Goal: Task Accomplishment & Management: Use online tool/utility

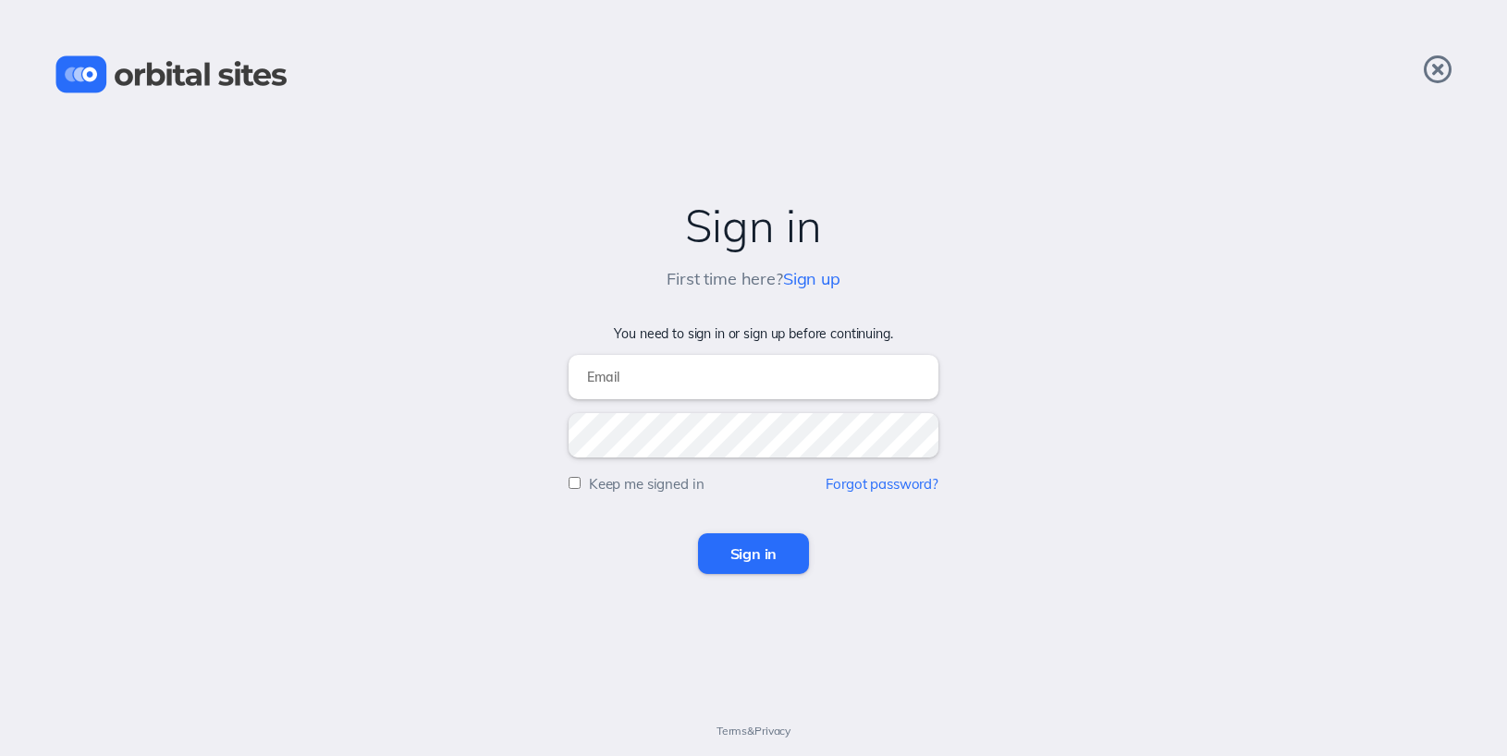
type input "[EMAIL_ADDRESS][DOMAIN_NAME]"
click at [751, 561] on input "Sign in" at bounding box center [754, 553] width 112 height 41
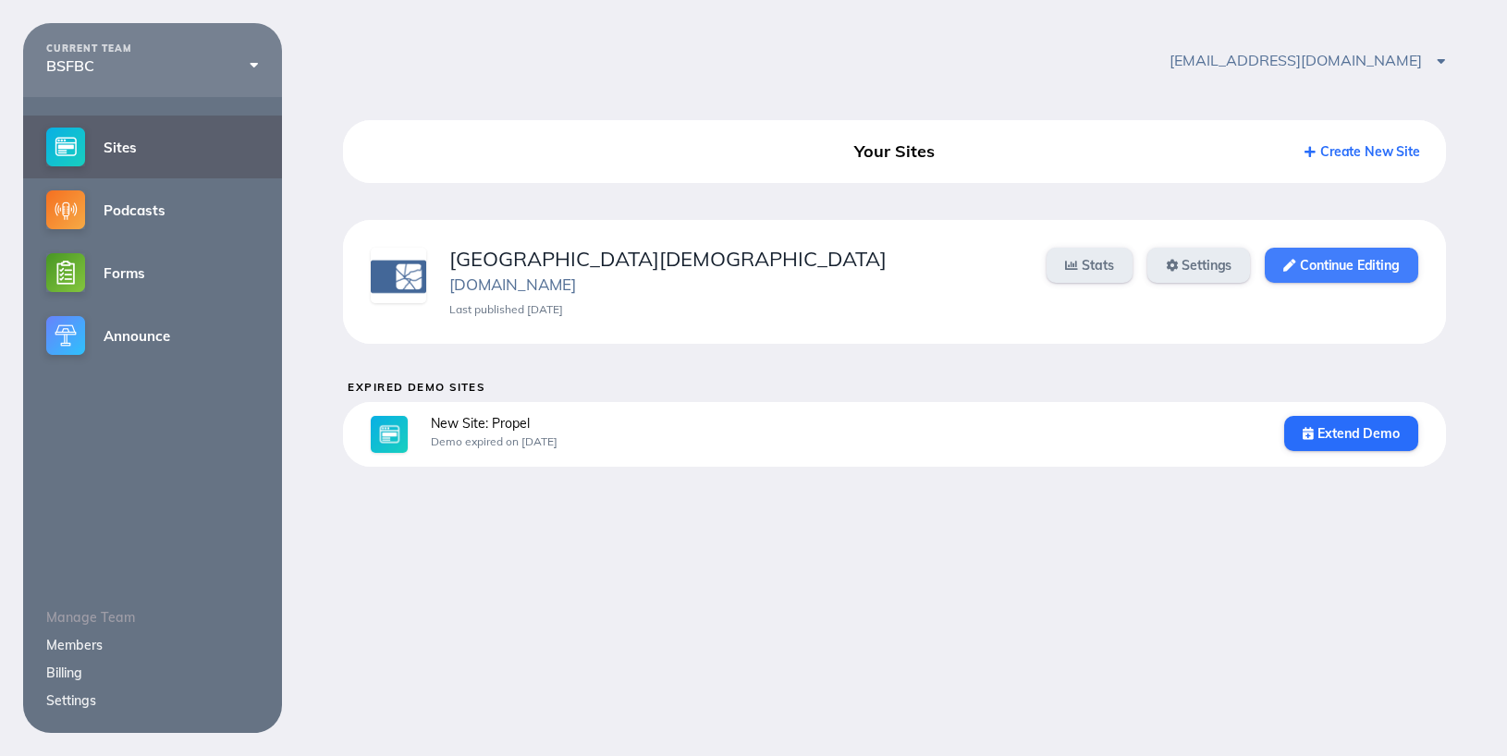
click at [1344, 267] on link "Continue Editing" at bounding box center [1340, 265] width 153 height 35
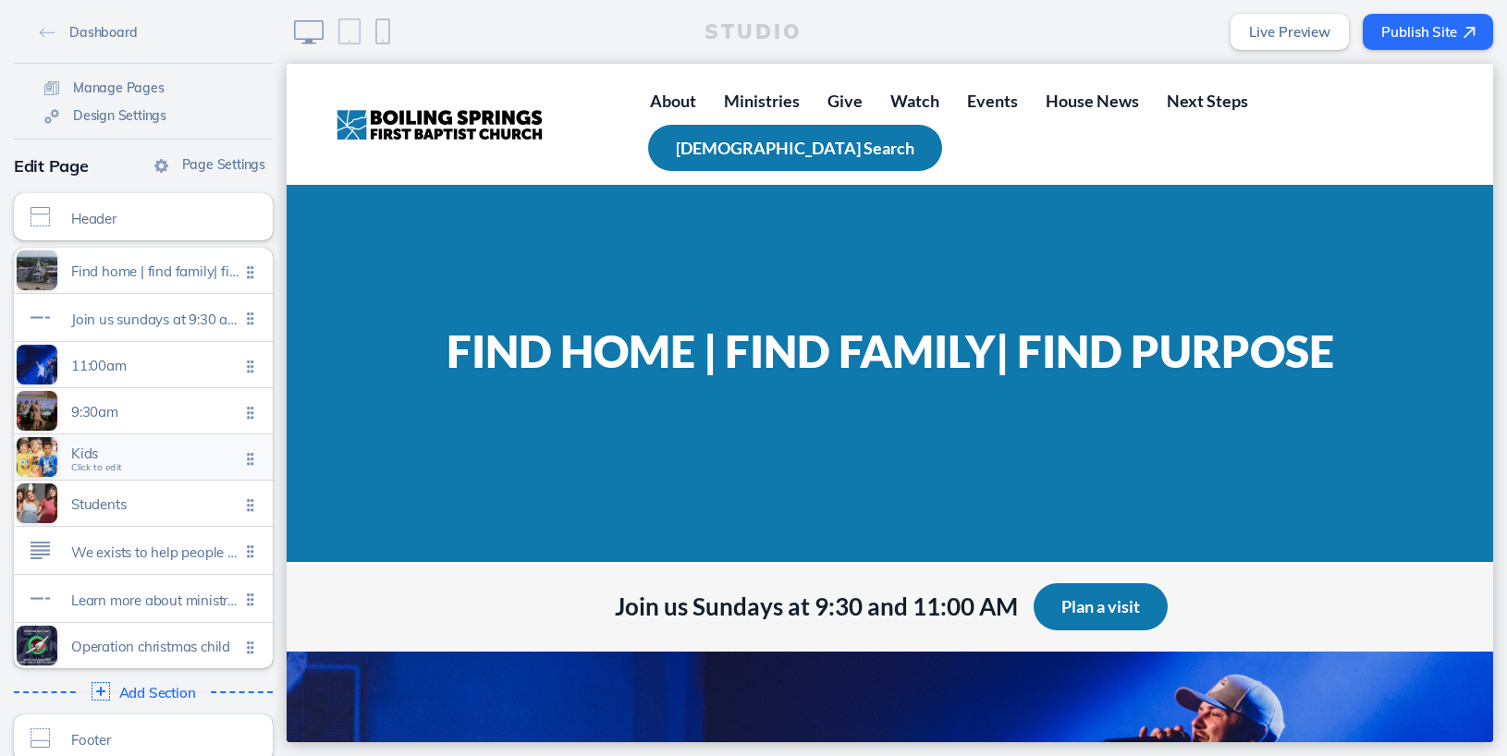
click at [108, 467] on span "Click to edit" at bounding box center [96, 467] width 51 height 11
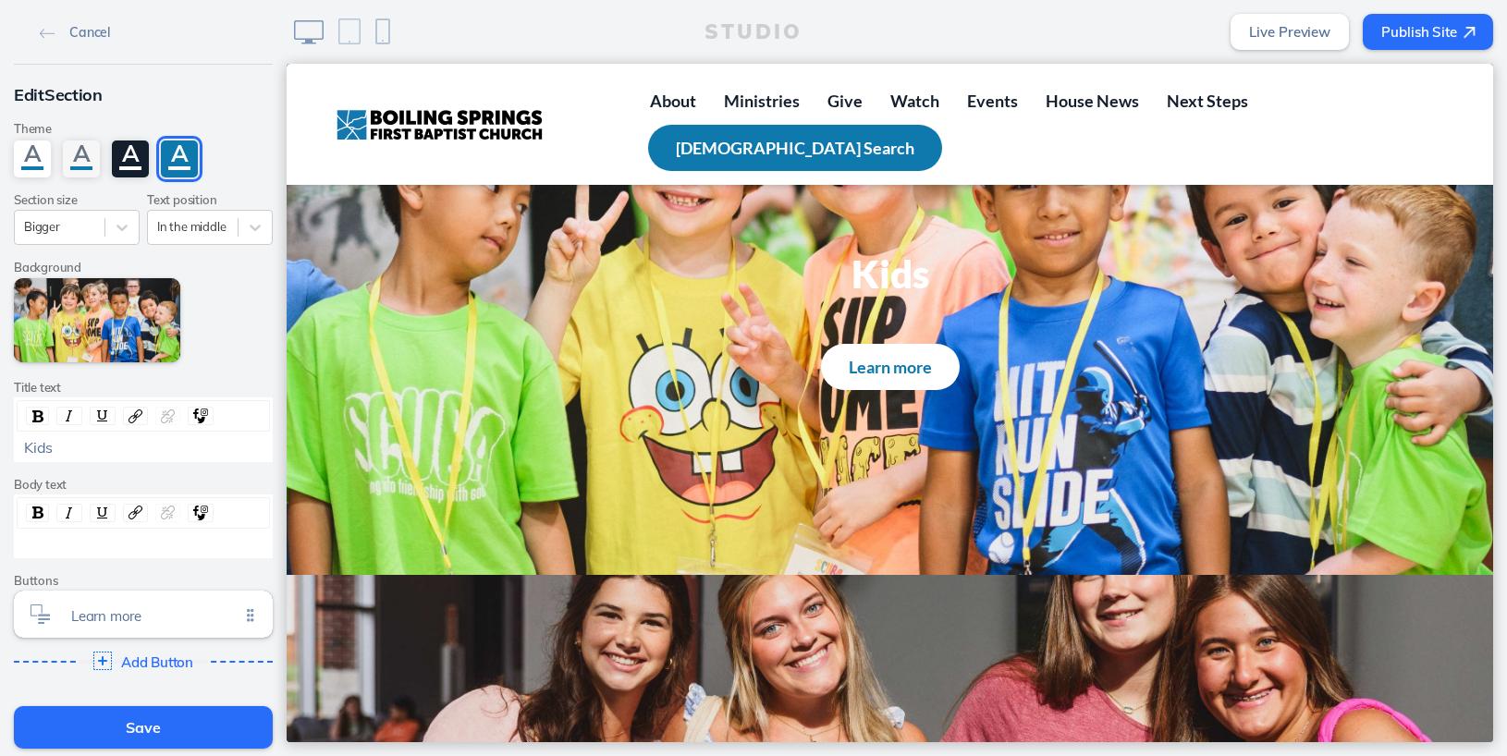
scroll to position [1709, 0]
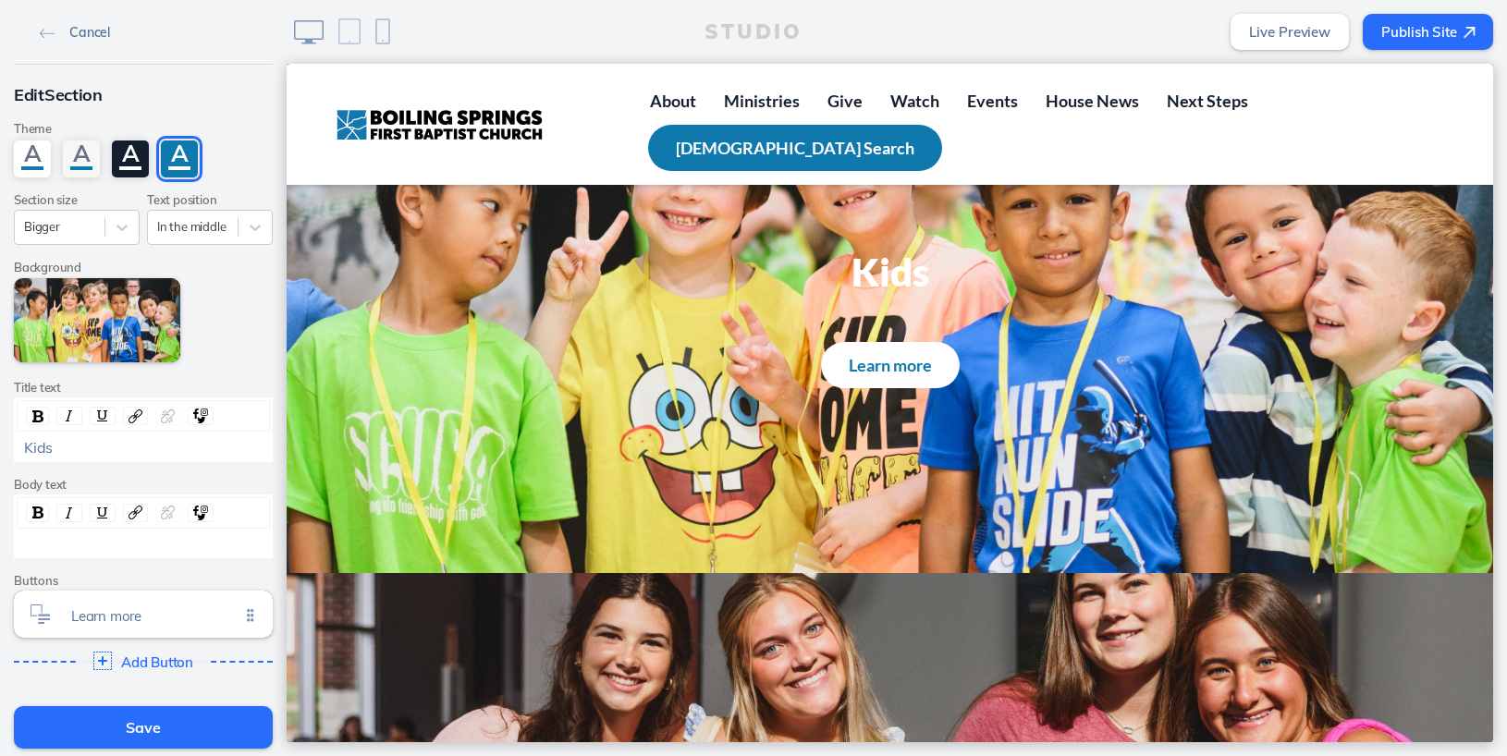
click at [51, 31] on img at bounding box center [48, 34] width 16 height 10
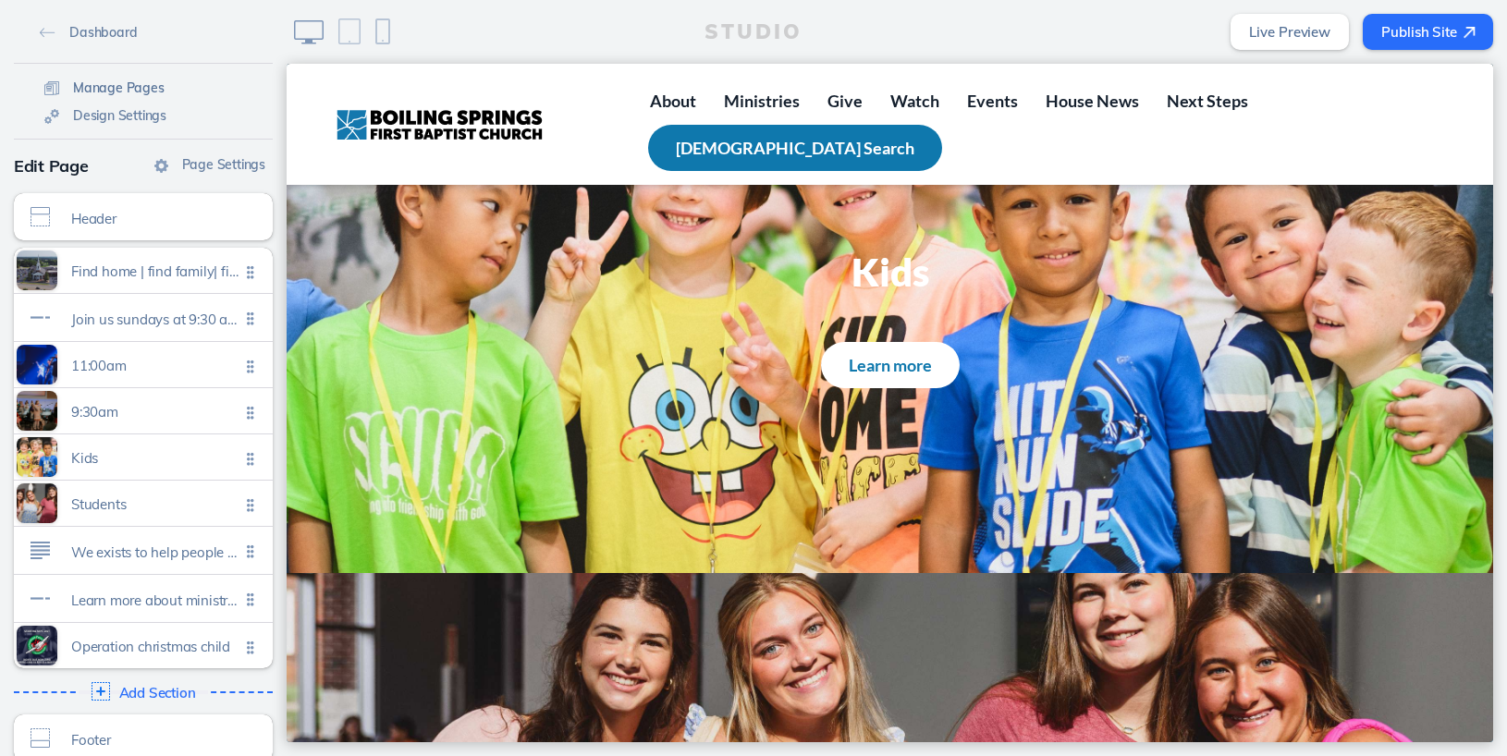
click at [115, 93] on span "Manage Pages" at bounding box center [119, 87] width 92 height 17
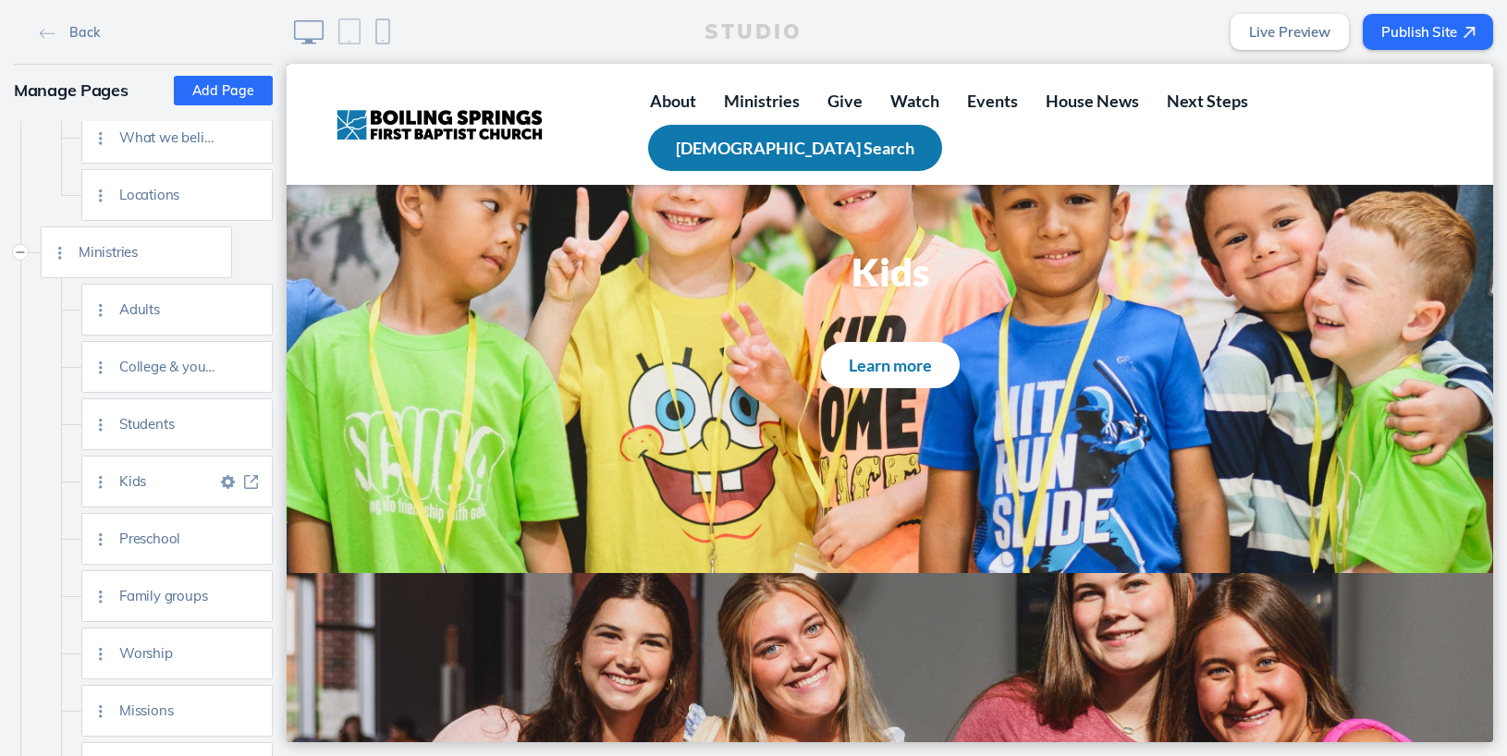
scroll to position [187, 0]
click at [253, 535] on img at bounding box center [251, 537] width 14 height 14
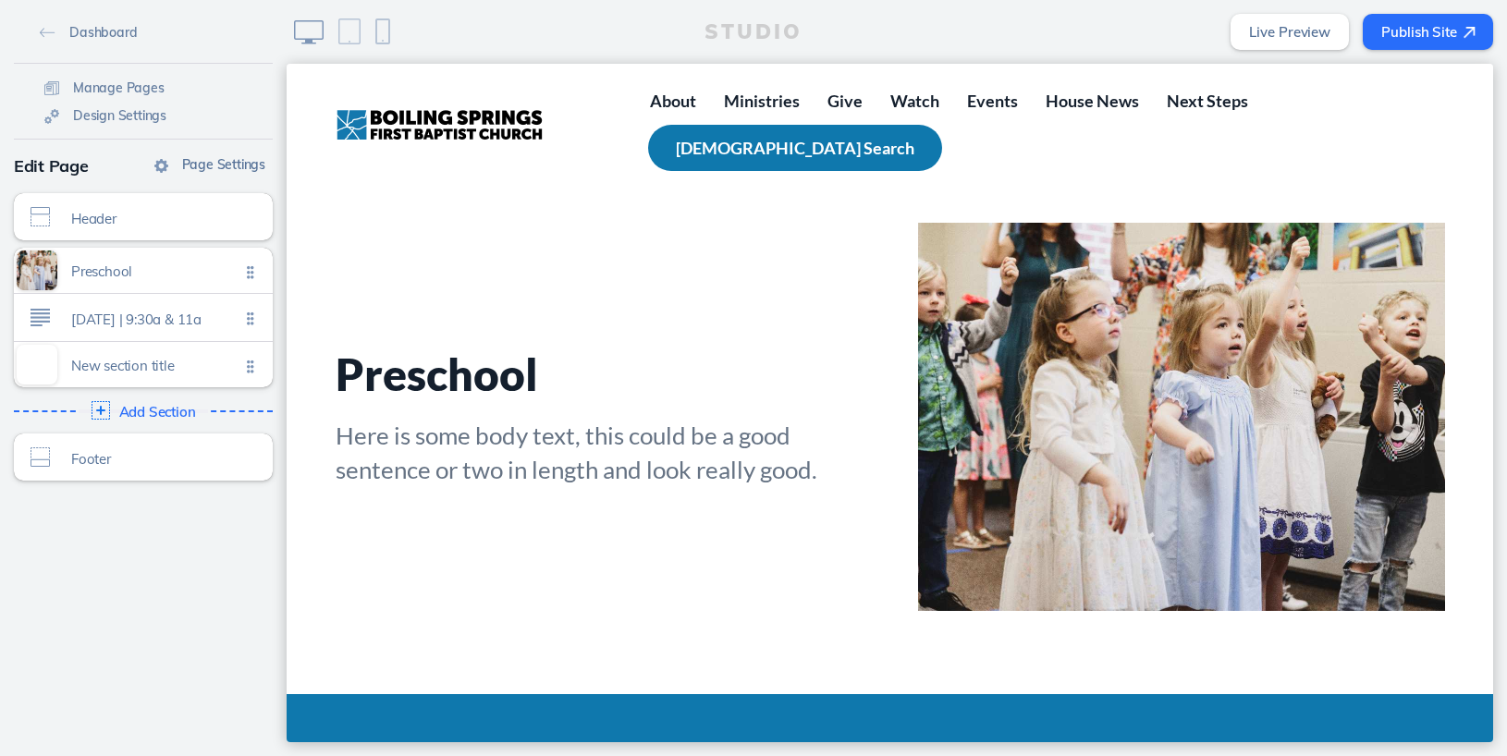
click at [201, 168] on span "Page Settings" at bounding box center [223, 164] width 83 height 17
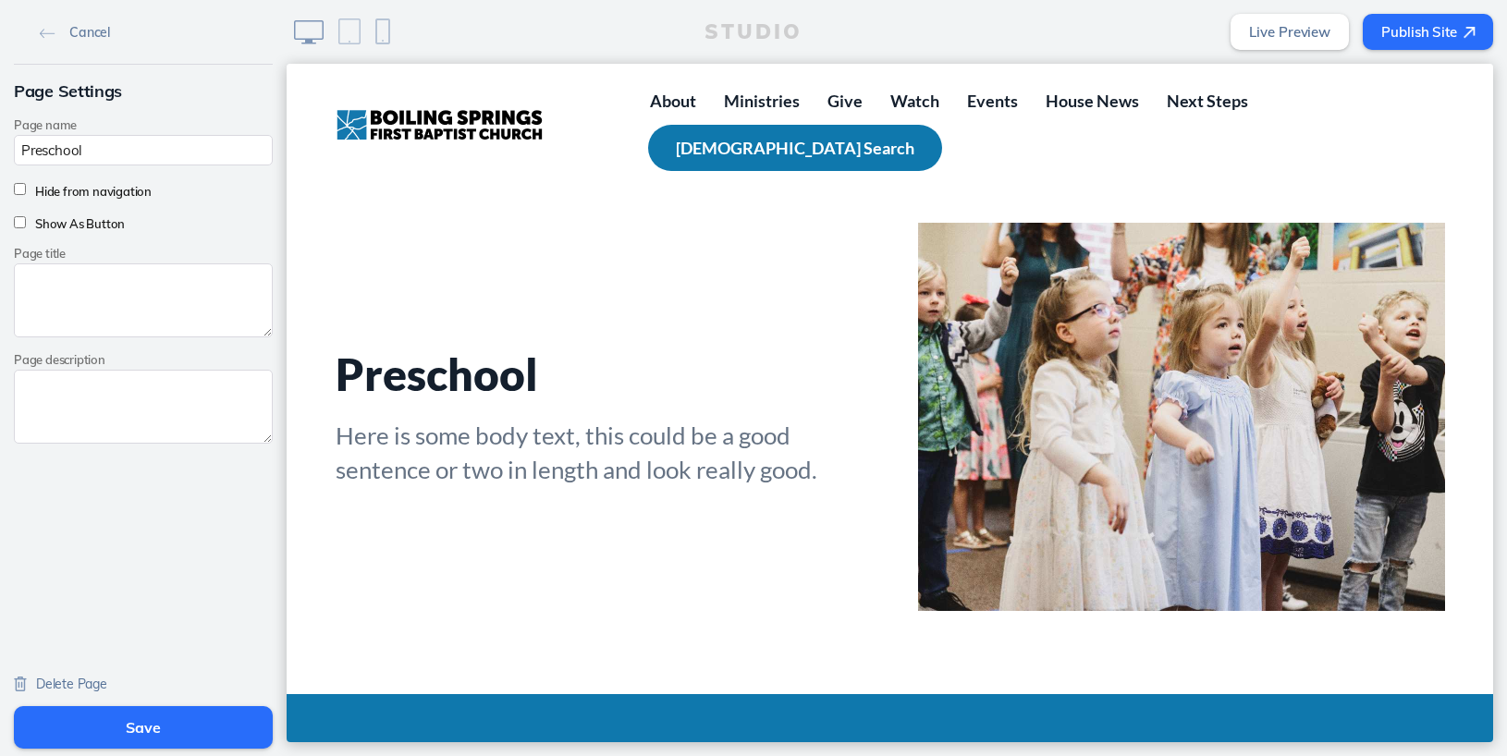
click at [85, 682] on span "Delete Page" at bounding box center [71, 684] width 71 height 17
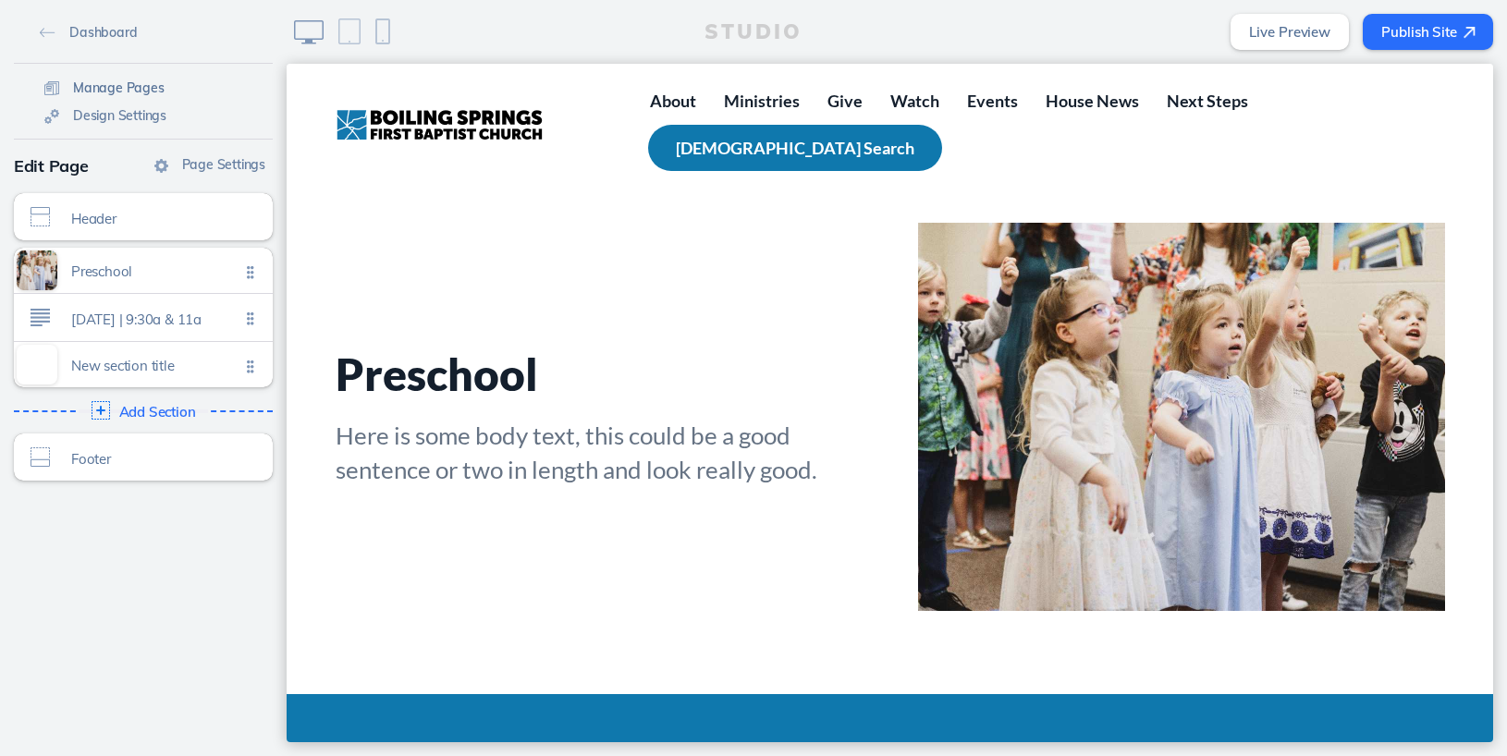
click at [140, 97] on link "Manage Pages" at bounding box center [104, 87] width 135 height 28
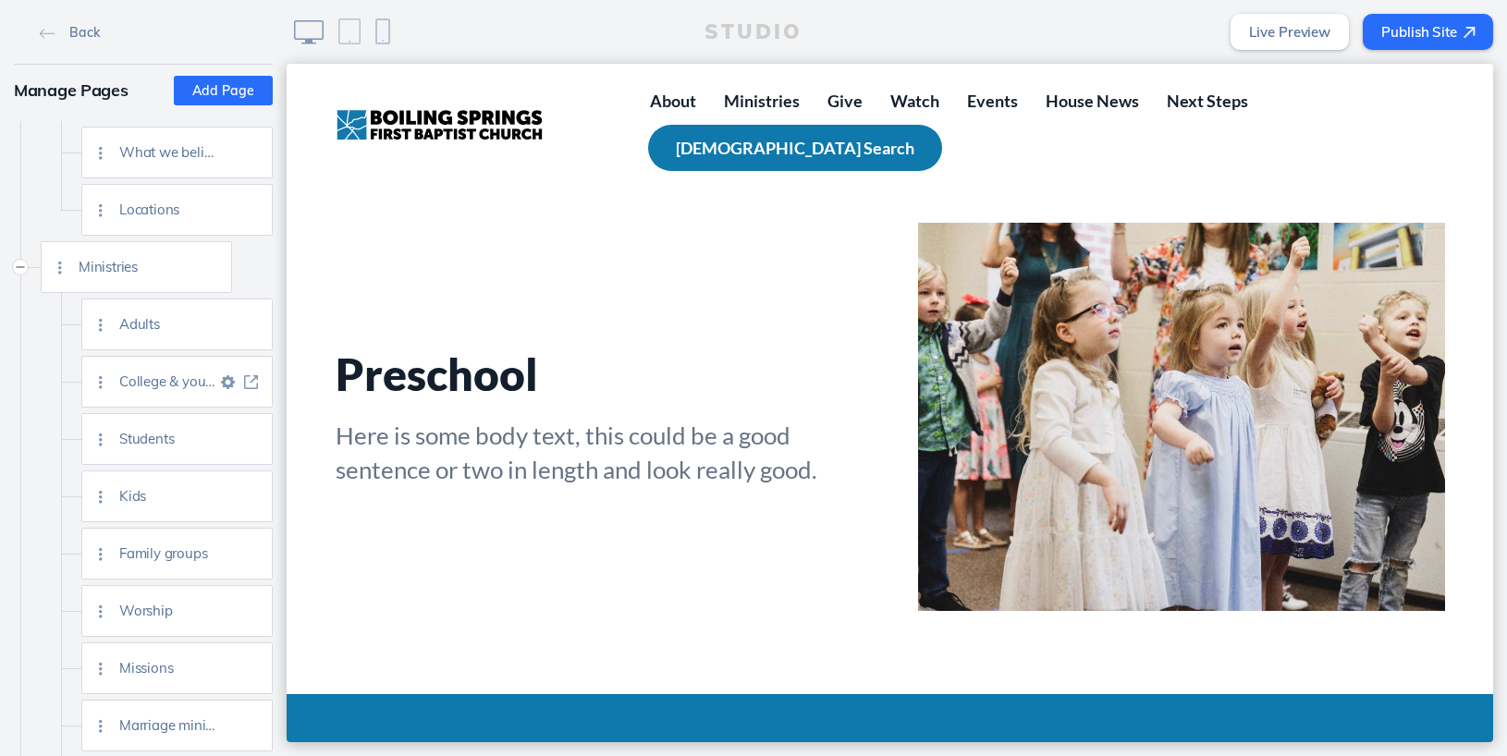
scroll to position [196, 0]
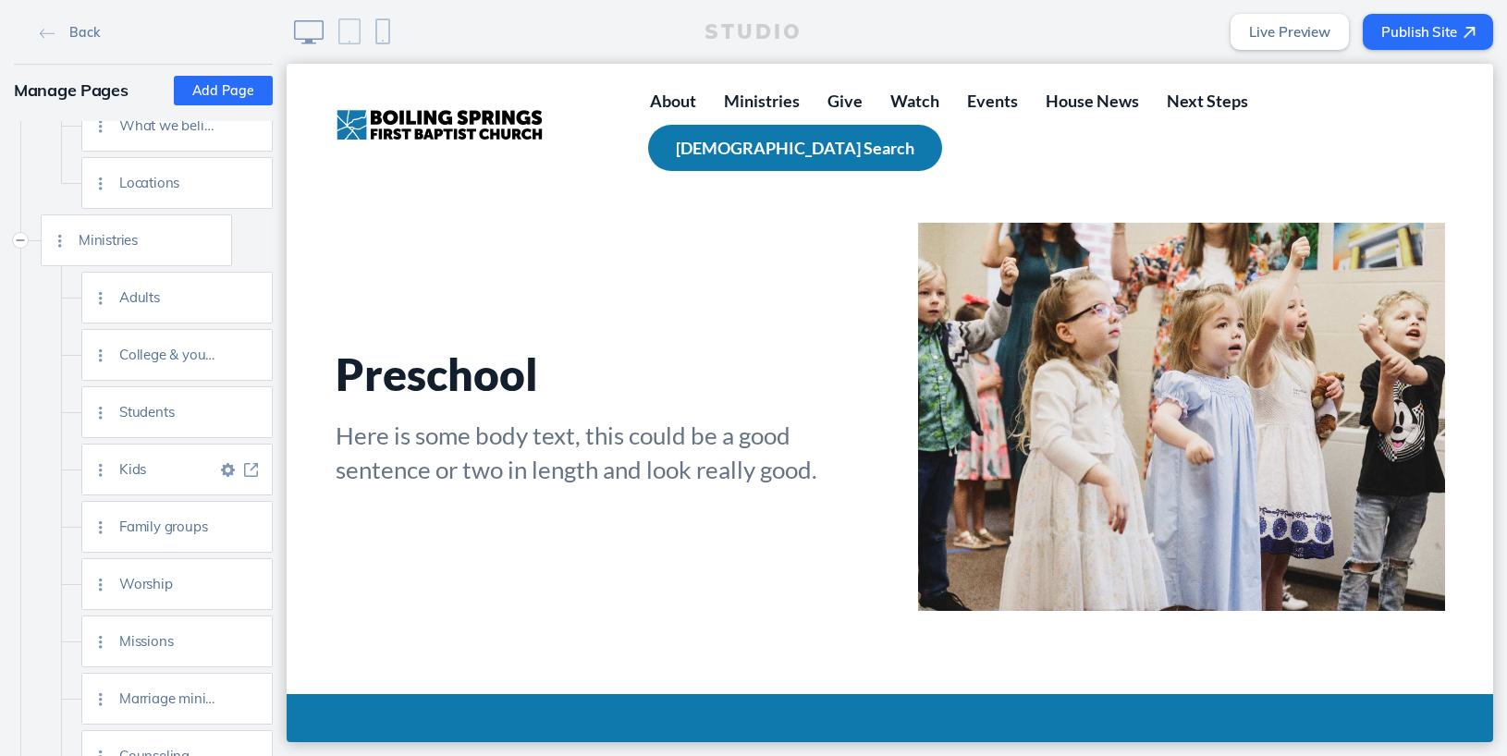
click at [248, 470] on img at bounding box center [251, 470] width 14 height 14
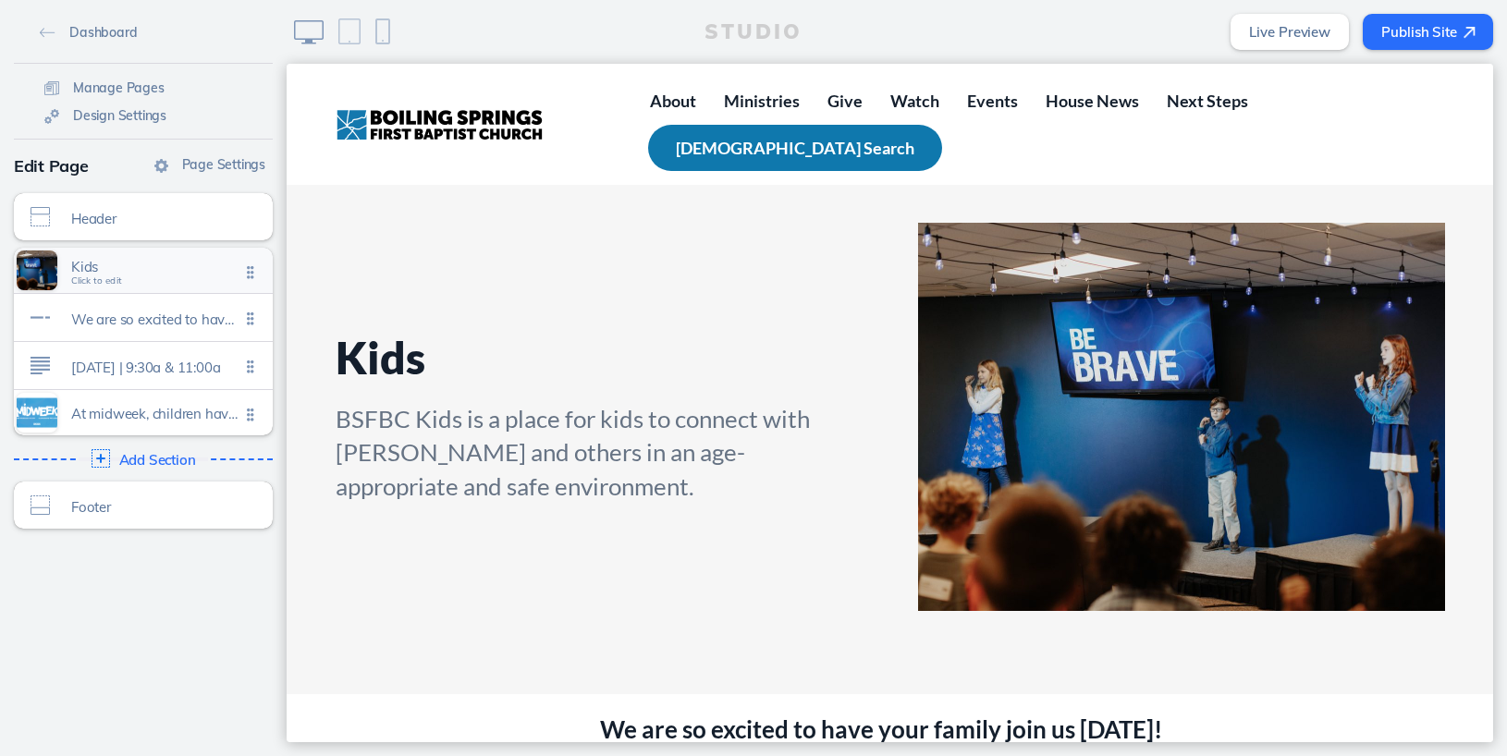
click at [92, 282] on span "Click to edit" at bounding box center [96, 280] width 51 height 11
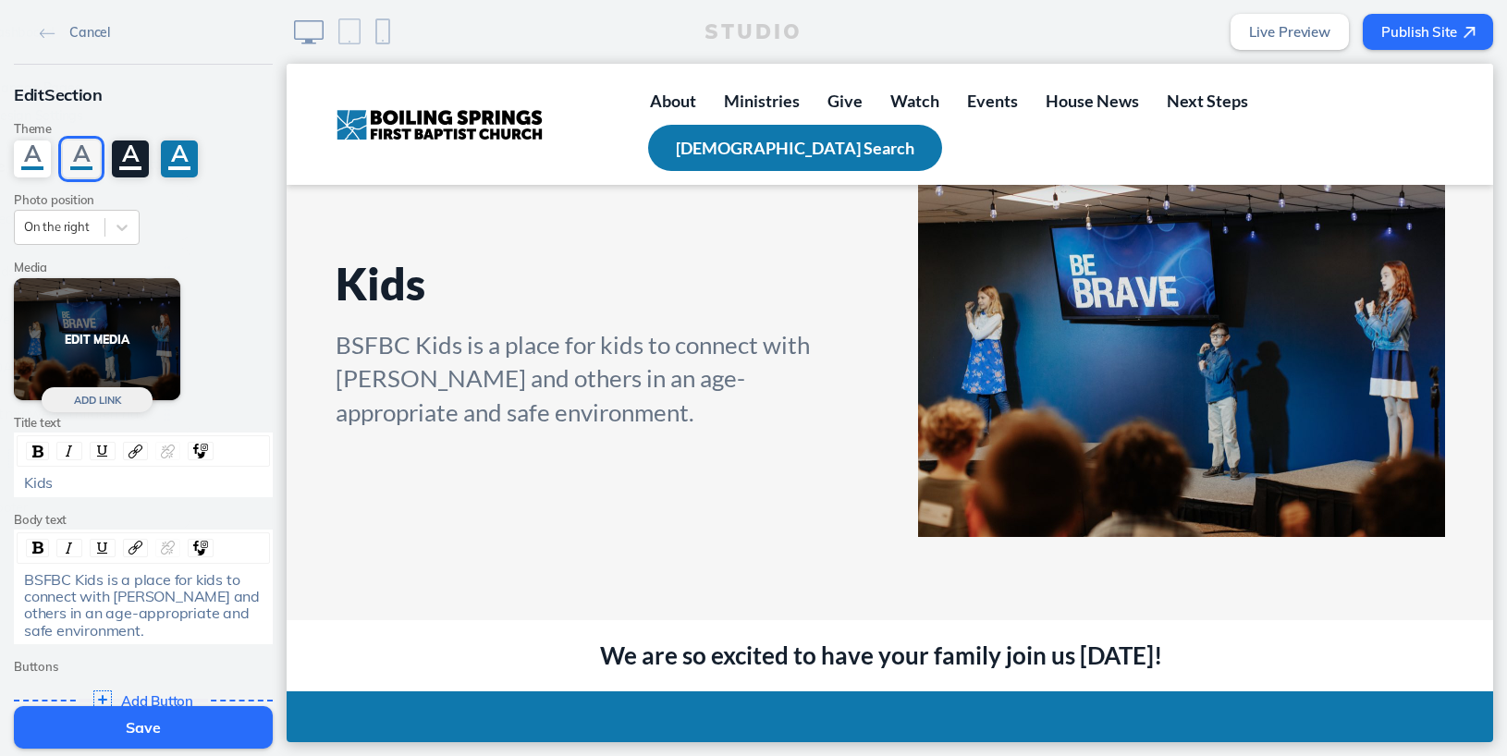
scroll to position [76, 0]
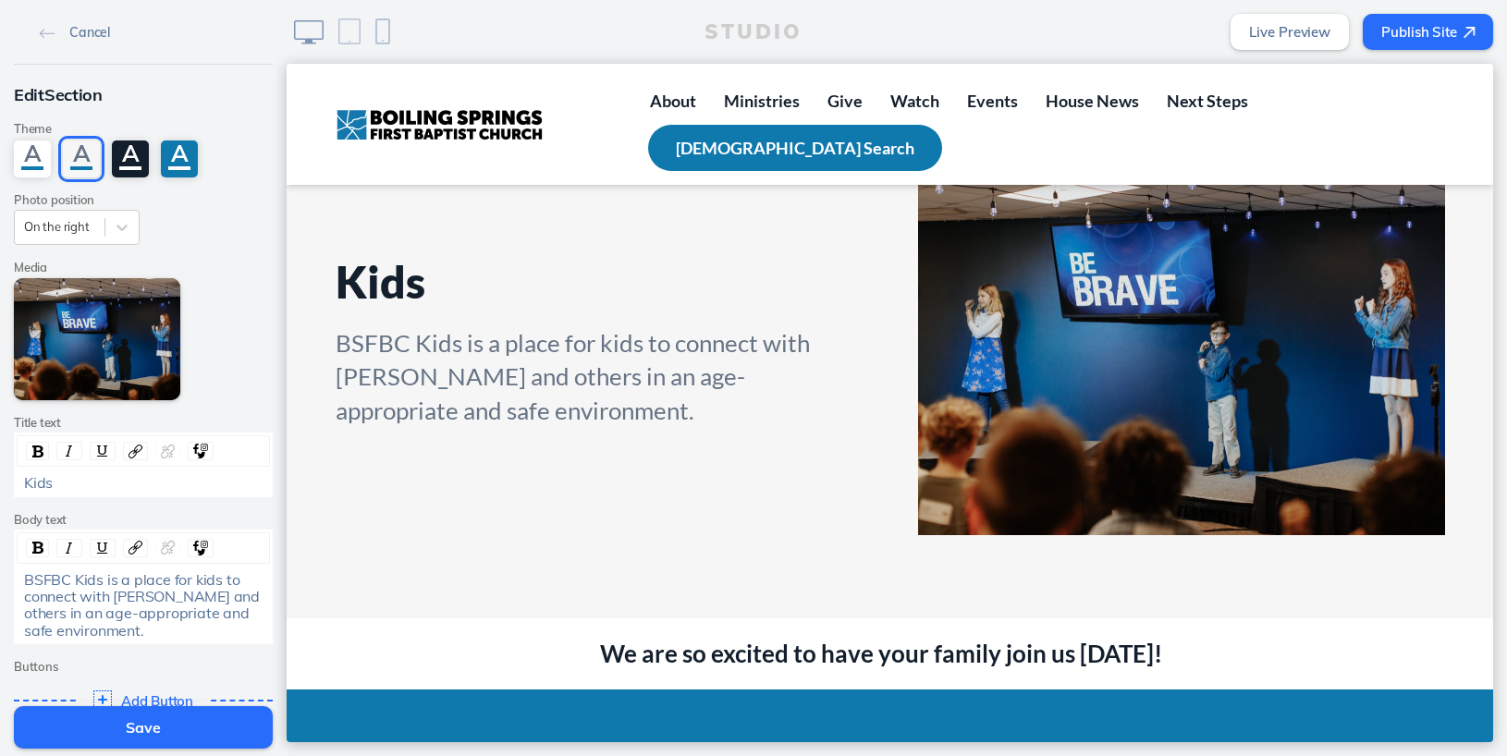
click at [194, 580] on span "BSFBC Kids is a place for kids to connect with [PERSON_NAME] and others in an a…" at bounding box center [143, 604] width 239 height 69
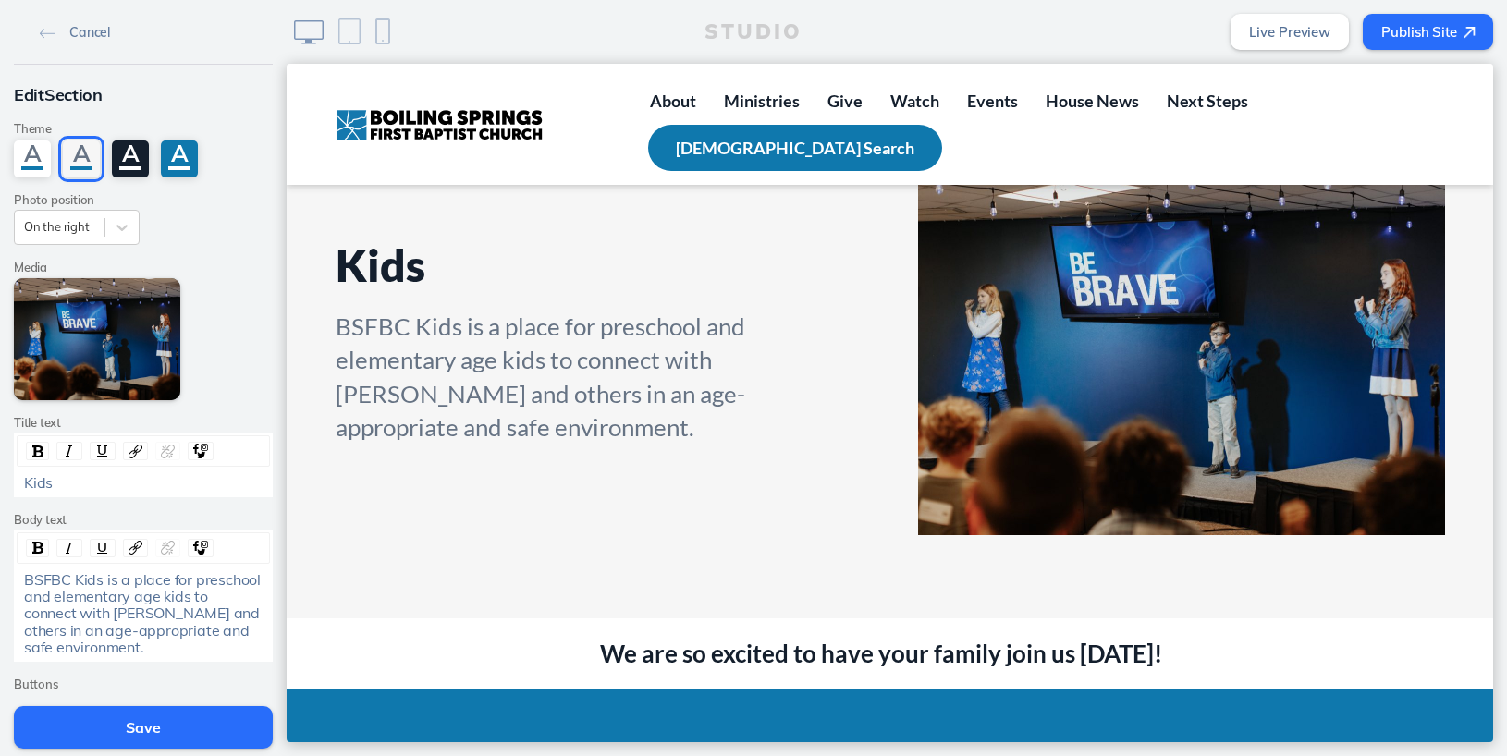
click at [143, 726] on button "Save" at bounding box center [143, 727] width 259 height 43
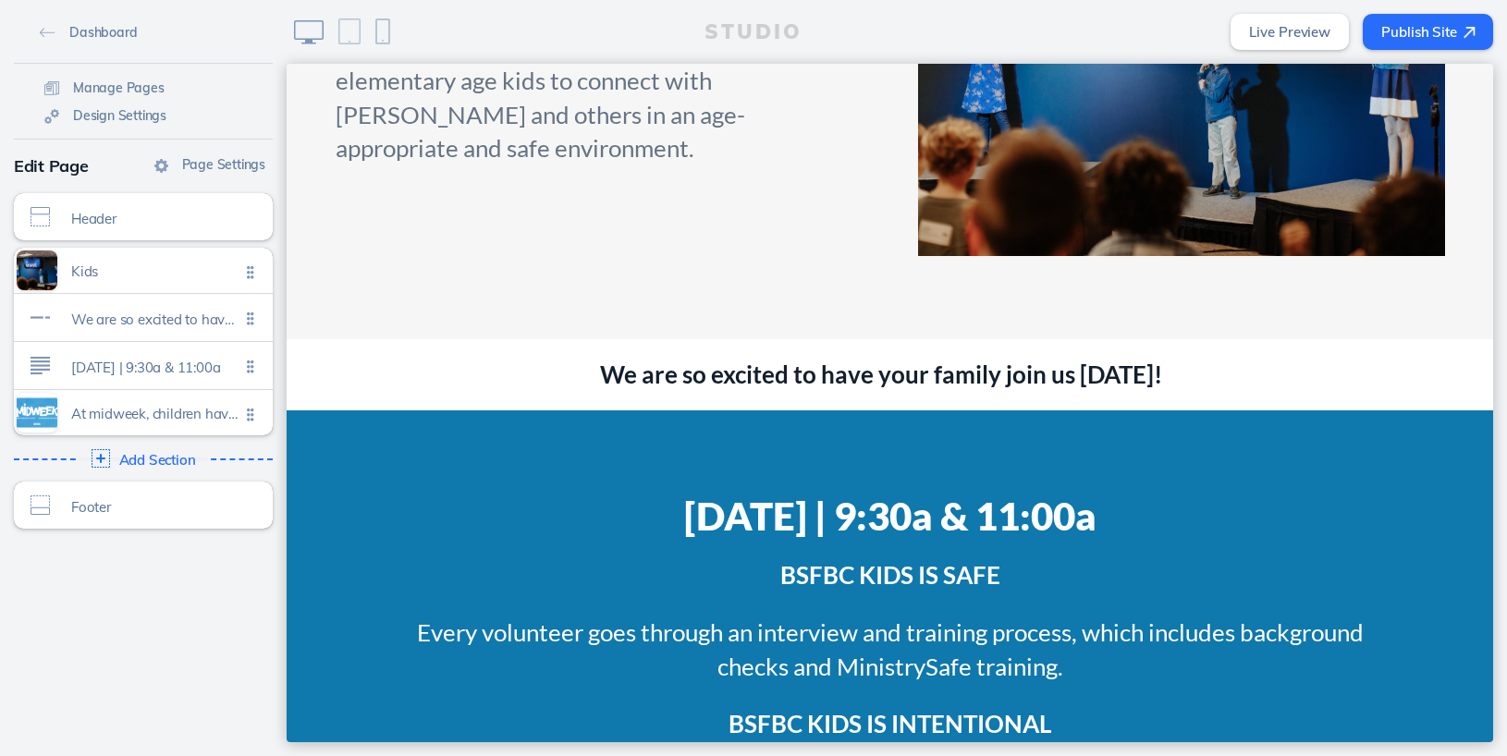
scroll to position [0, 0]
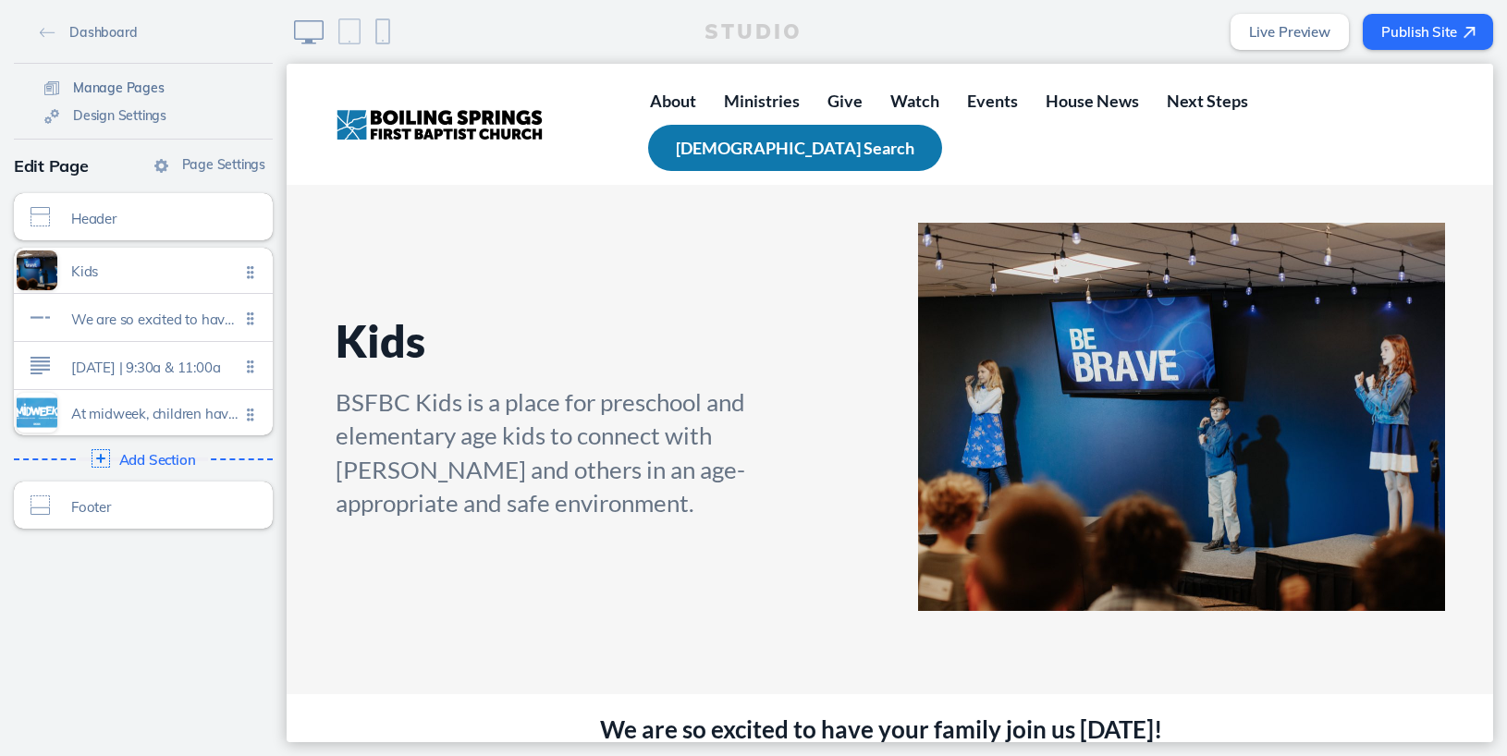
click at [146, 90] on span "Manage Pages" at bounding box center [119, 87] width 92 height 17
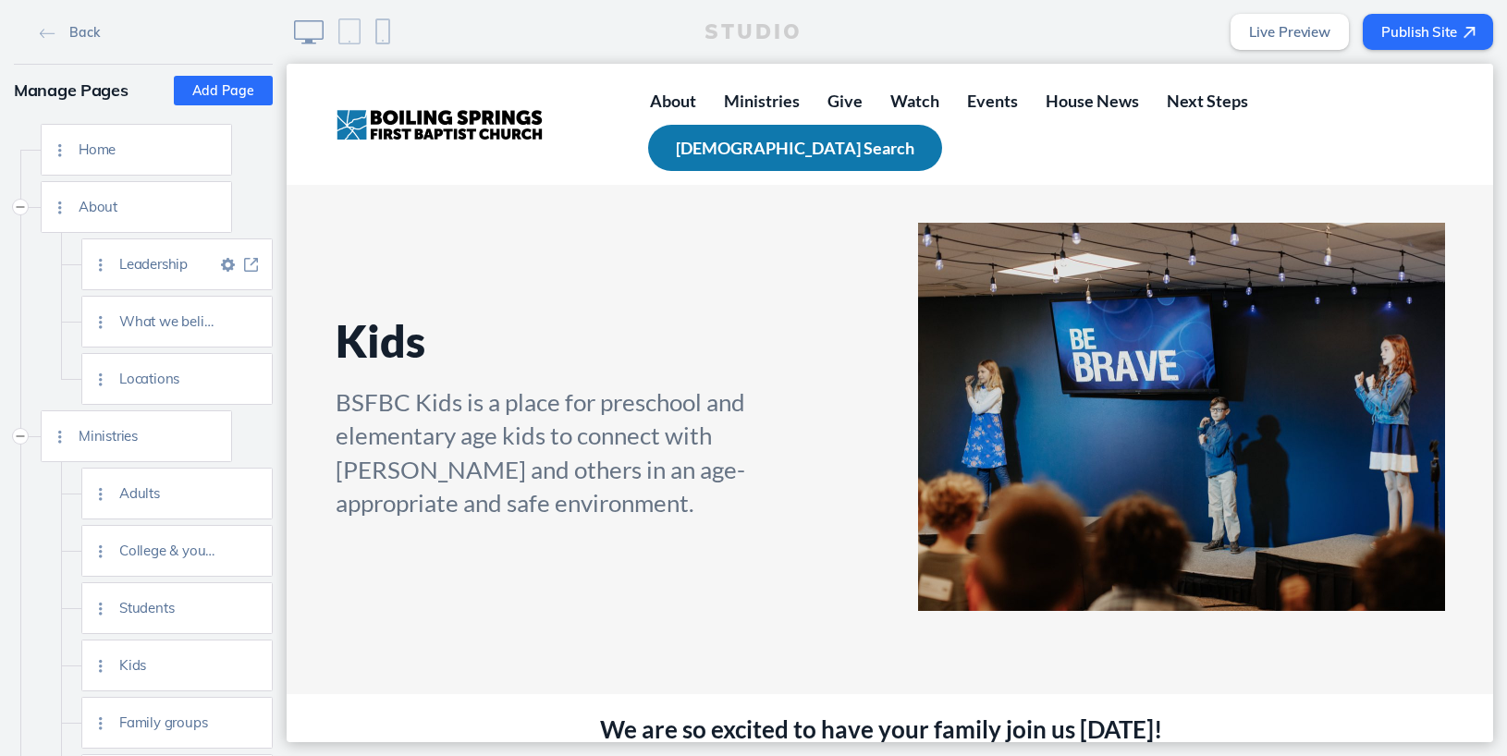
click at [255, 261] on img at bounding box center [251, 265] width 14 height 14
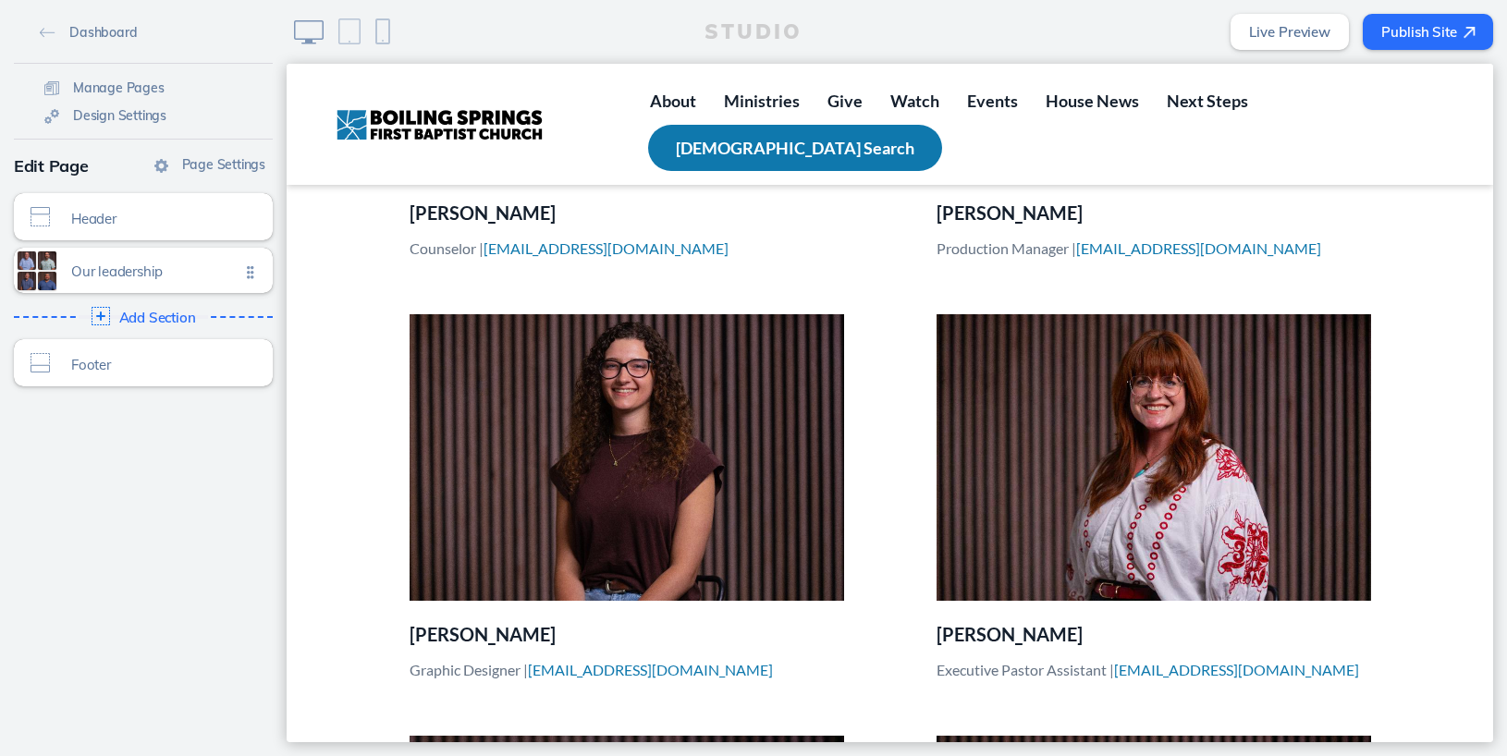
scroll to position [3546, 0]
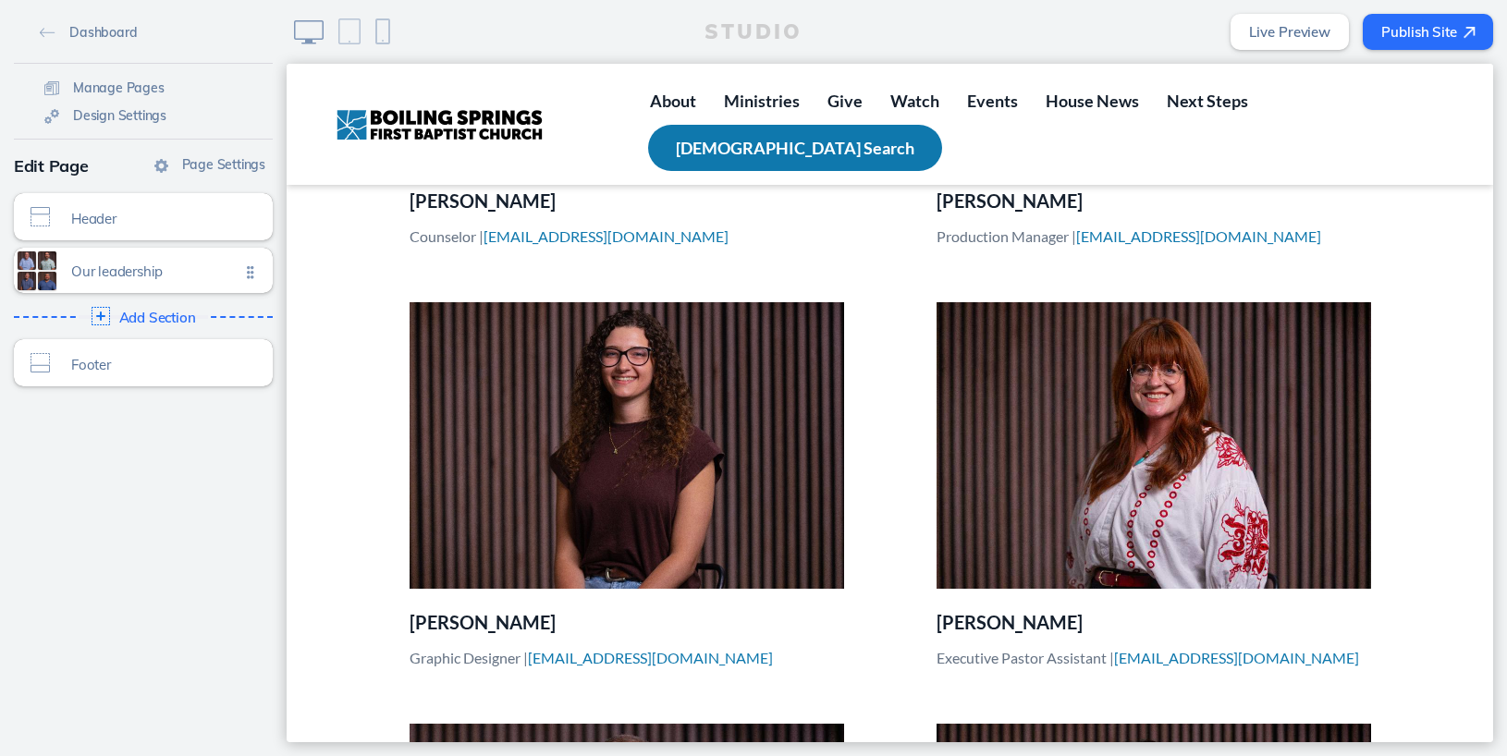
click at [1404, 28] on button "Publish Site" at bounding box center [1427, 32] width 130 height 36
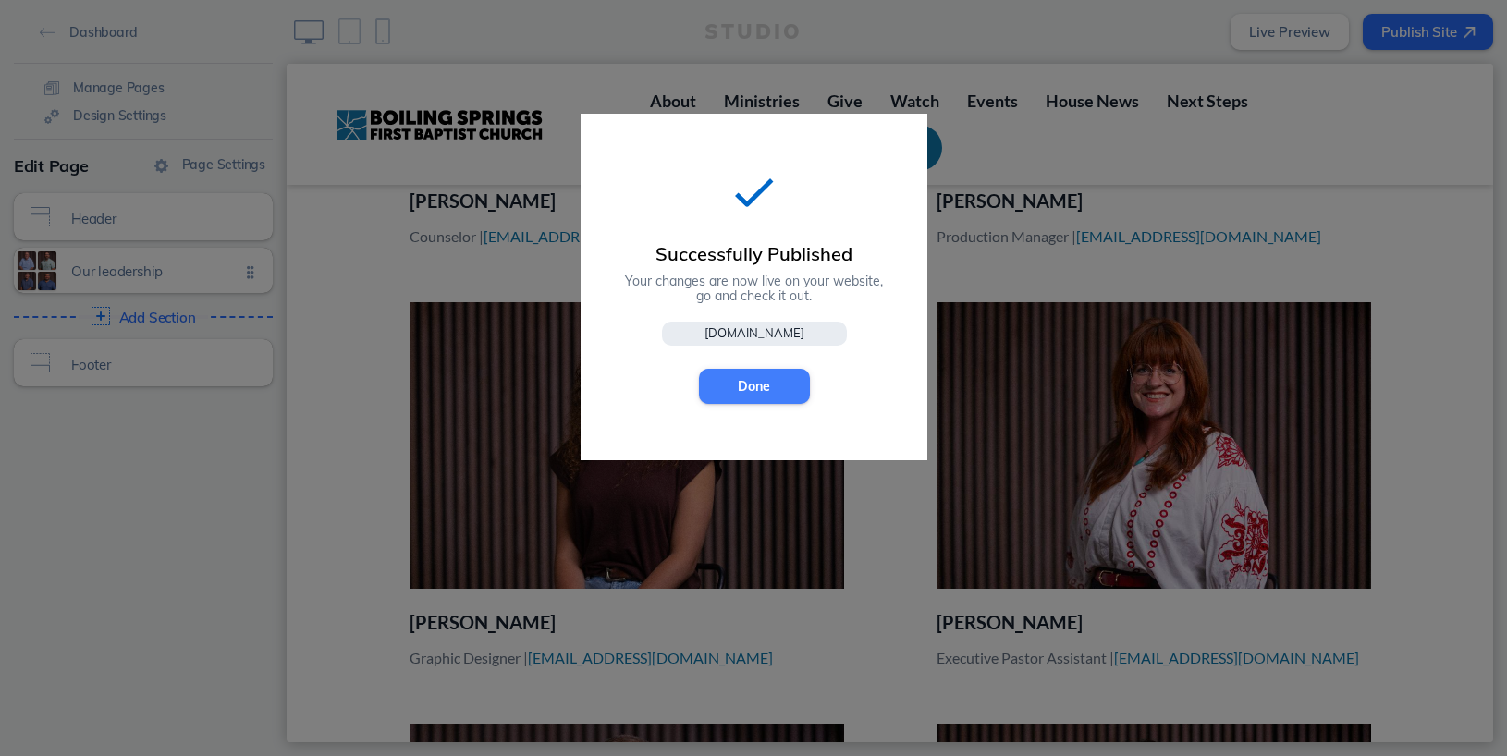
click at [765, 385] on button "Done" at bounding box center [754, 386] width 111 height 35
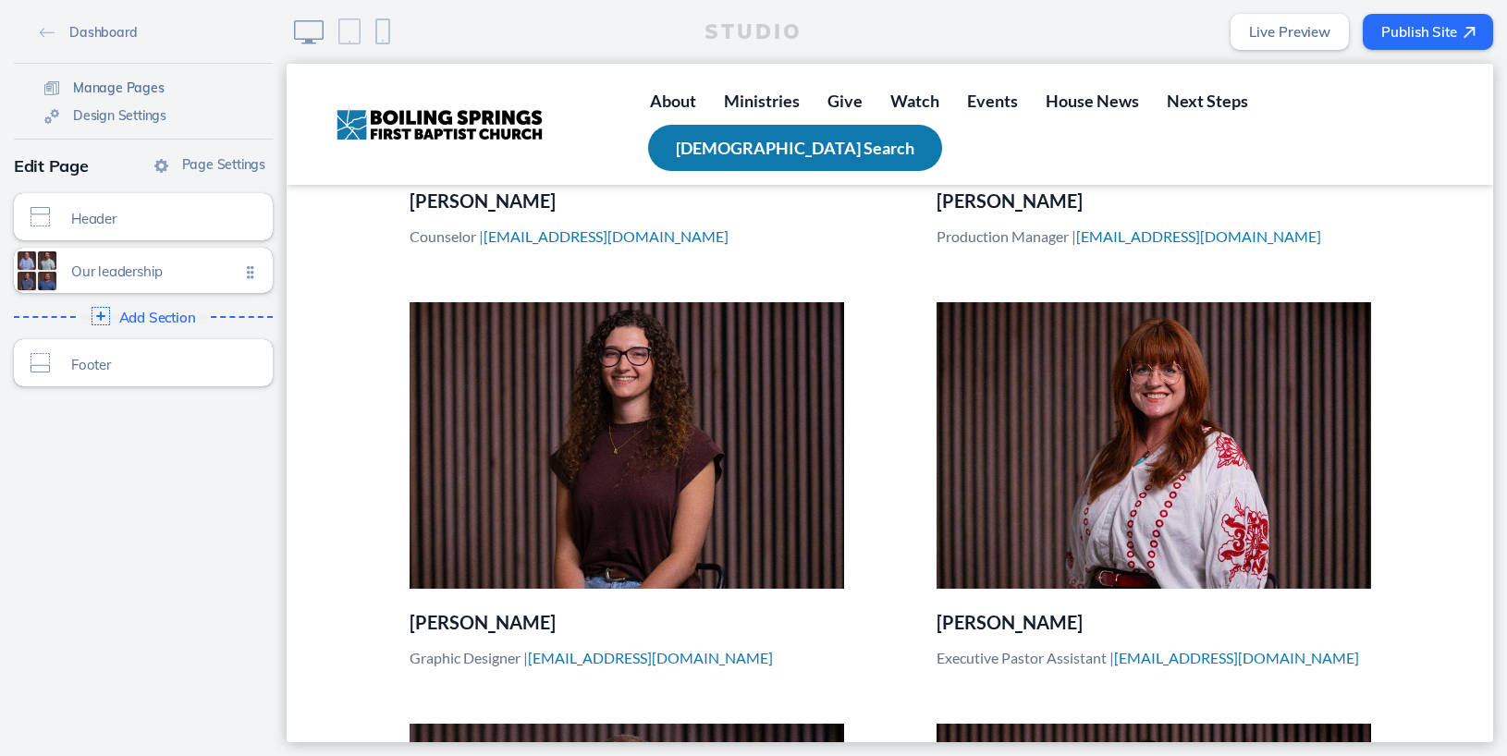
click at [133, 90] on span "Manage Pages" at bounding box center [119, 87] width 92 height 17
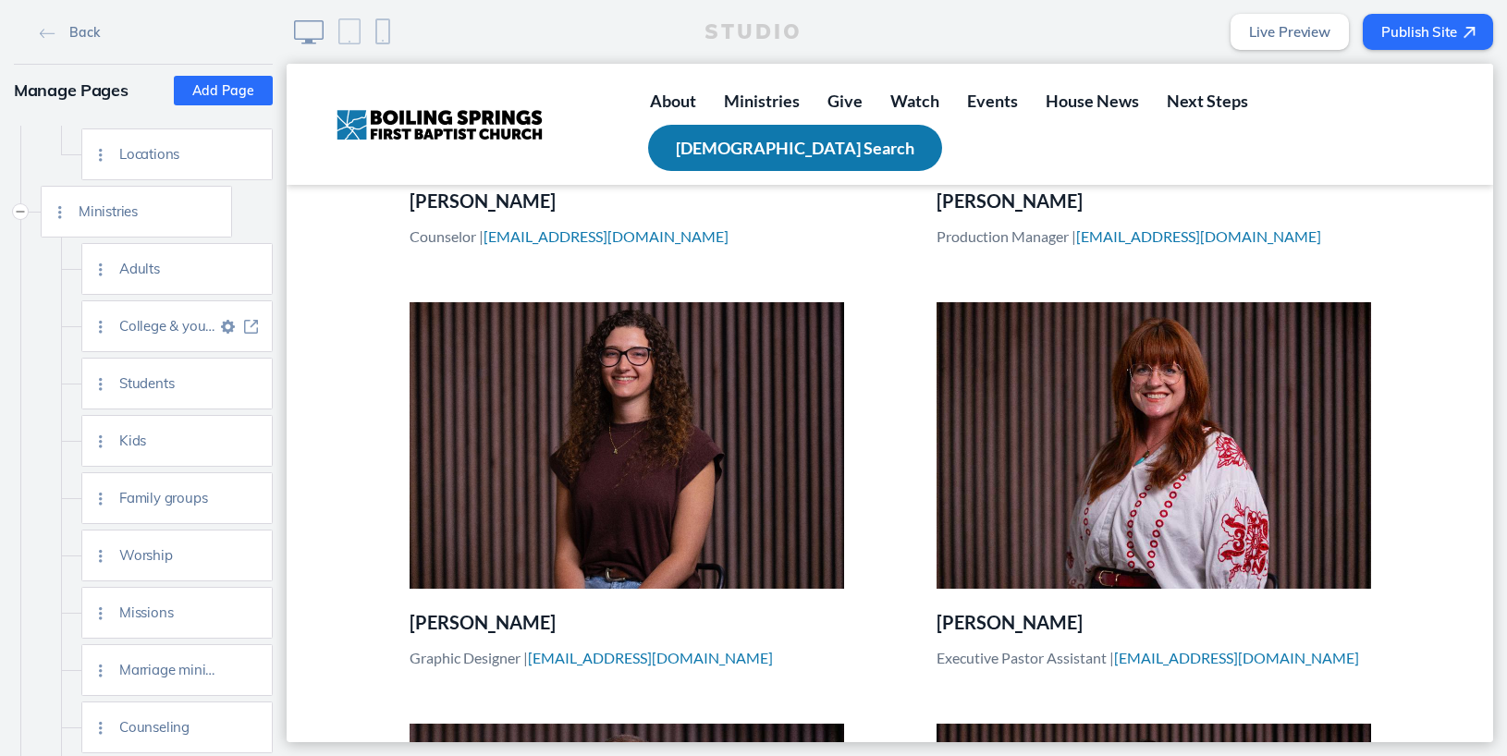
scroll to position [257, 0]
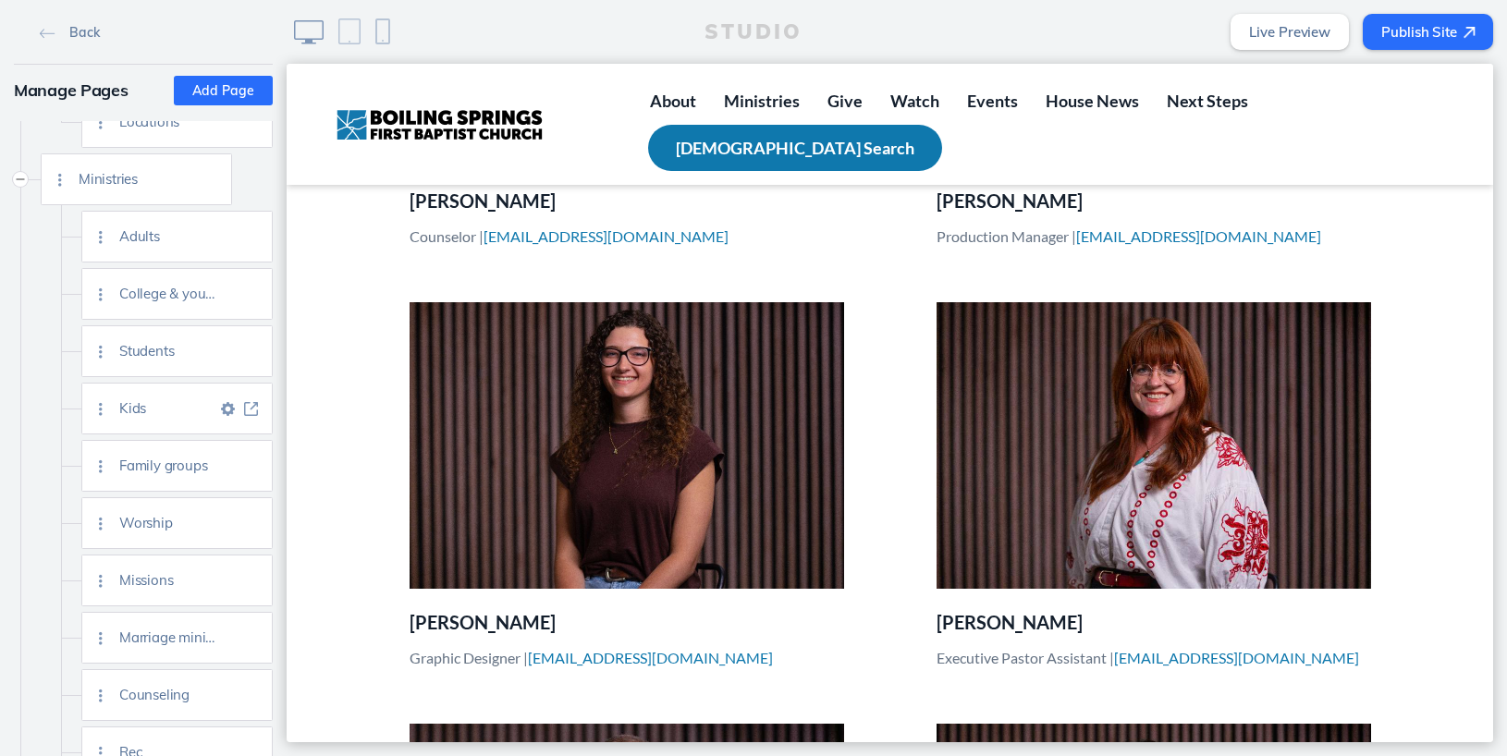
click at [250, 409] on img at bounding box center [251, 409] width 14 height 14
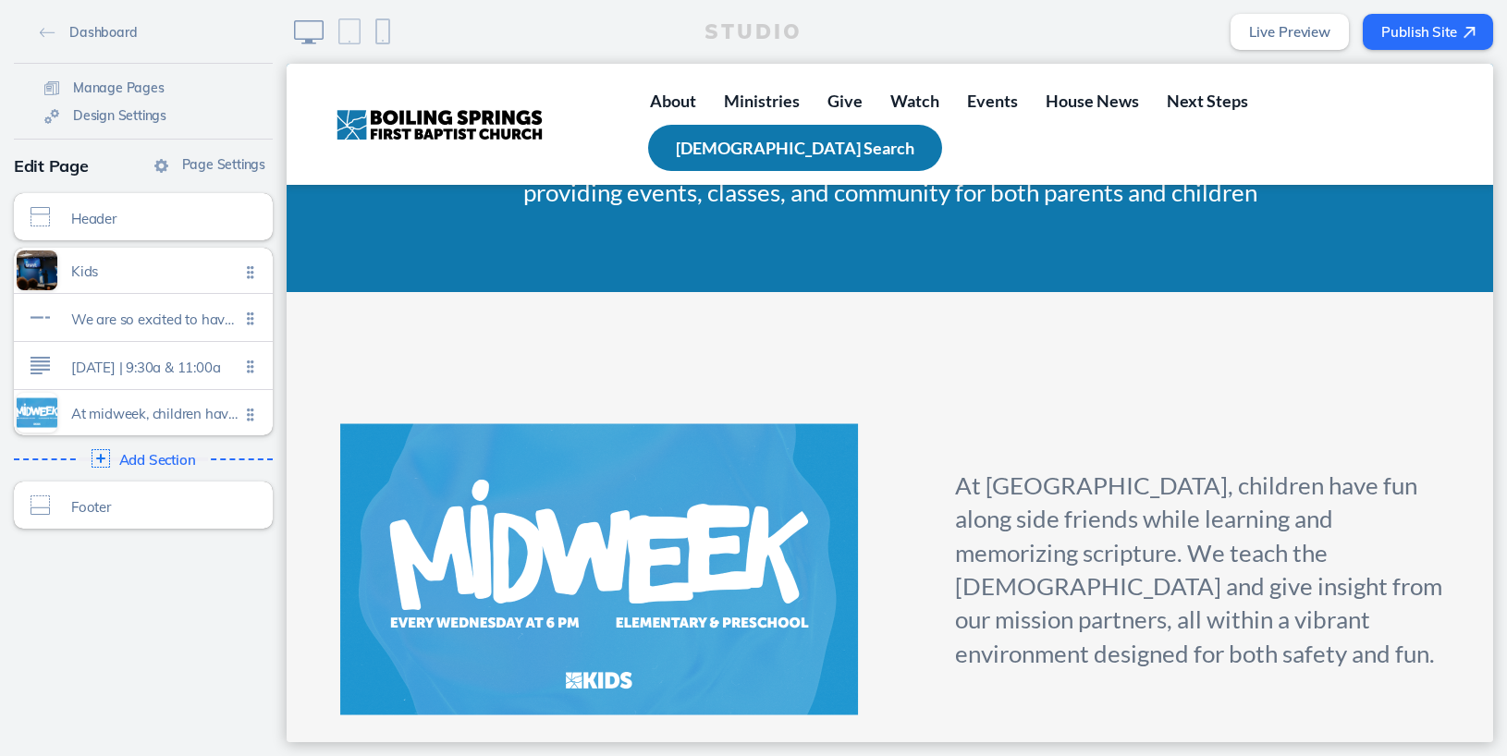
scroll to position [1315, 0]
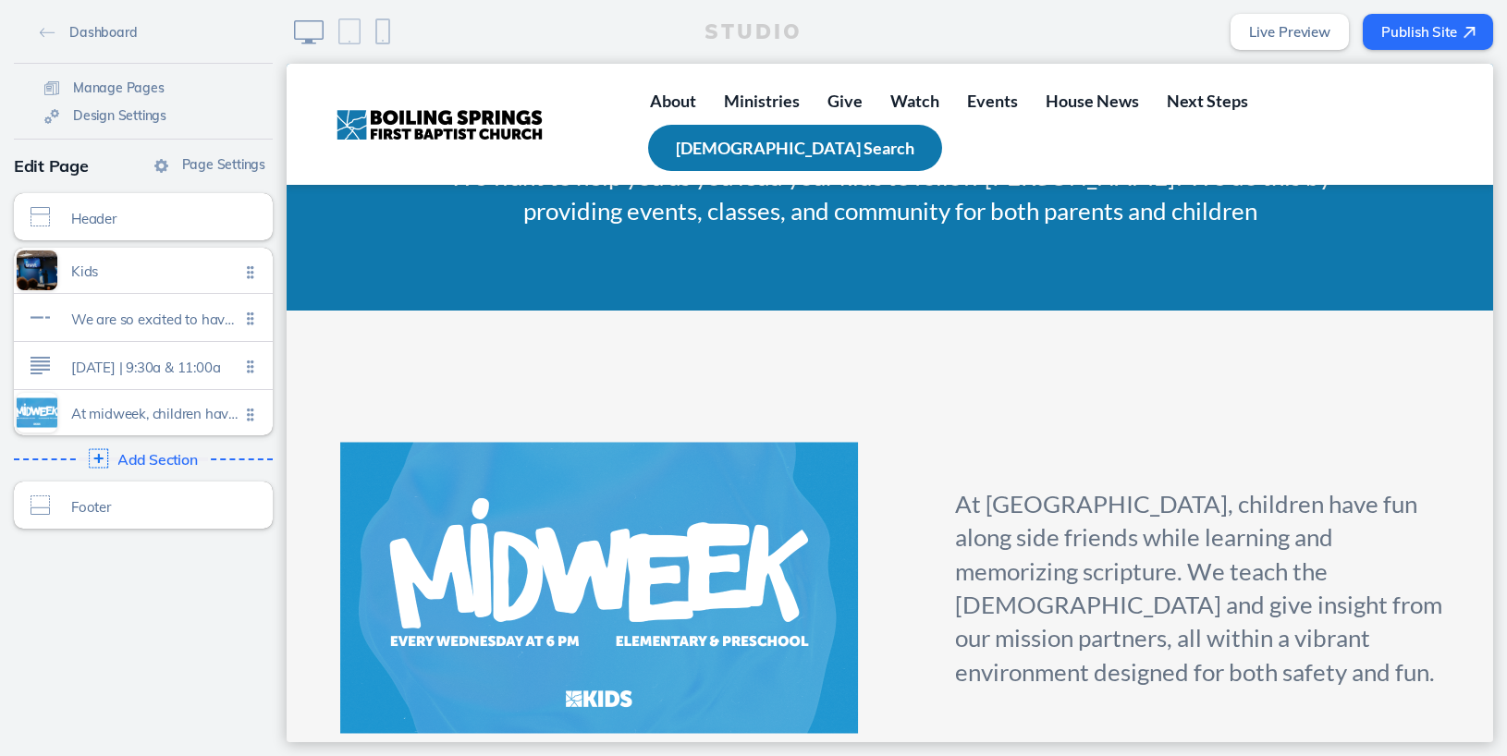
click at [97, 457] on img at bounding box center [98, 458] width 19 height 19
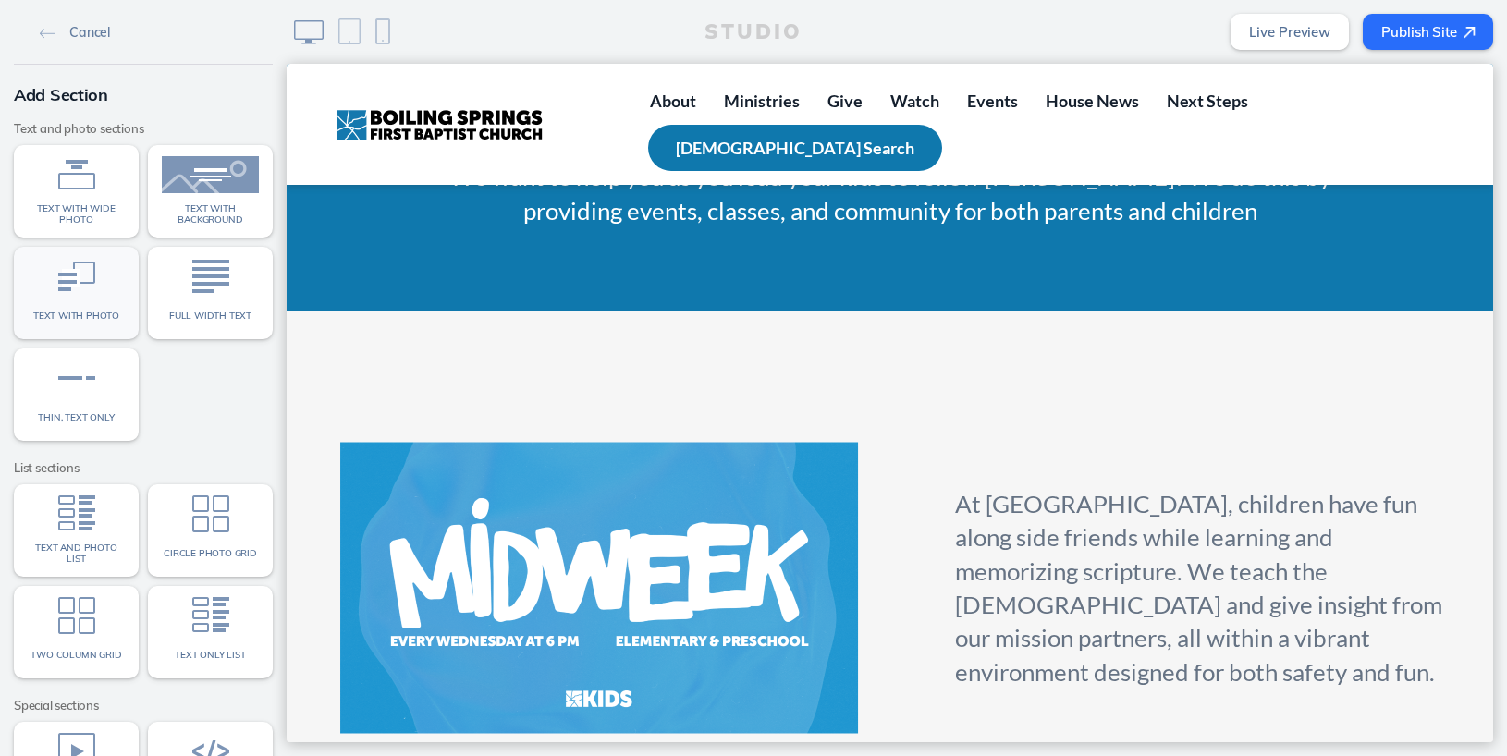
click at [101, 308] on div "Text with photo" at bounding box center [76, 316] width 97 height 24
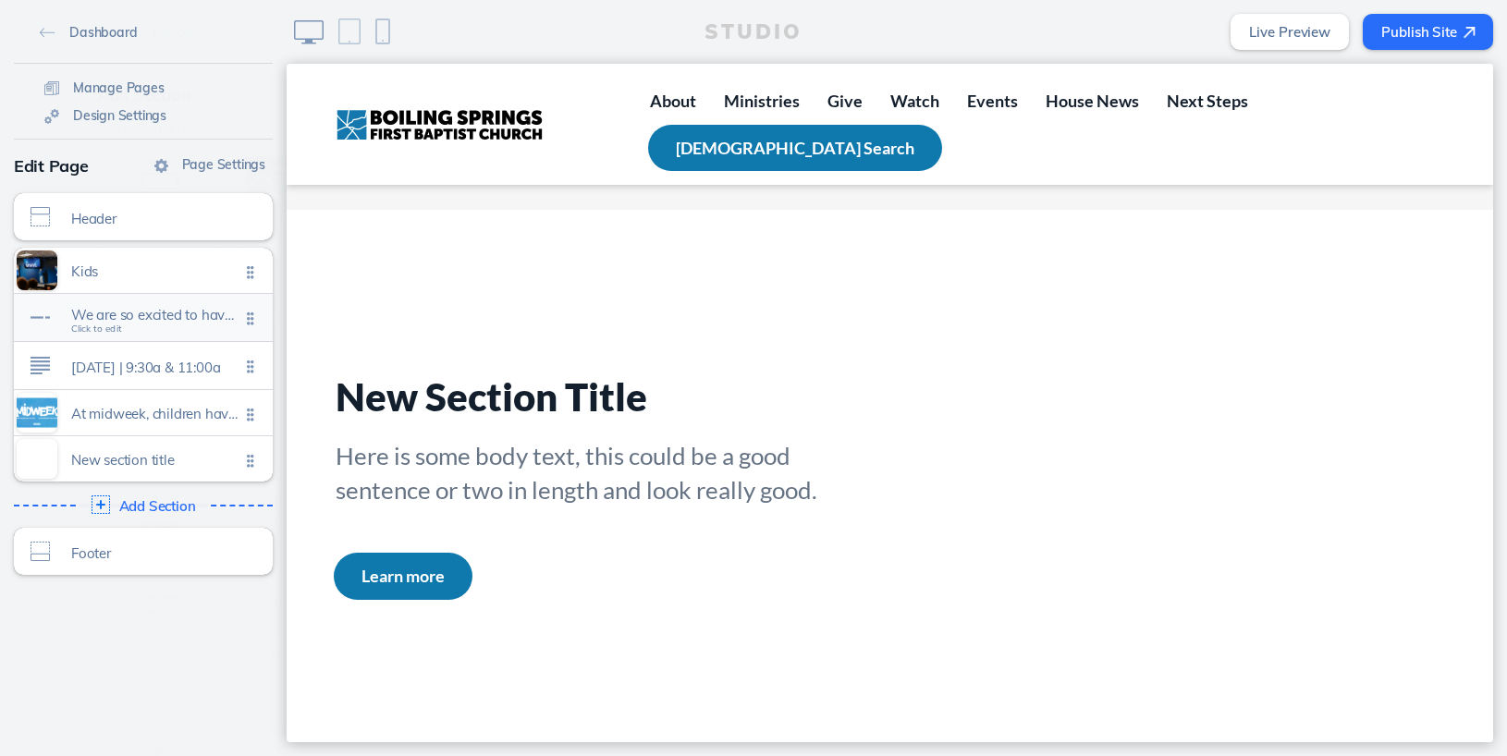
scroll to position [1973, 0]
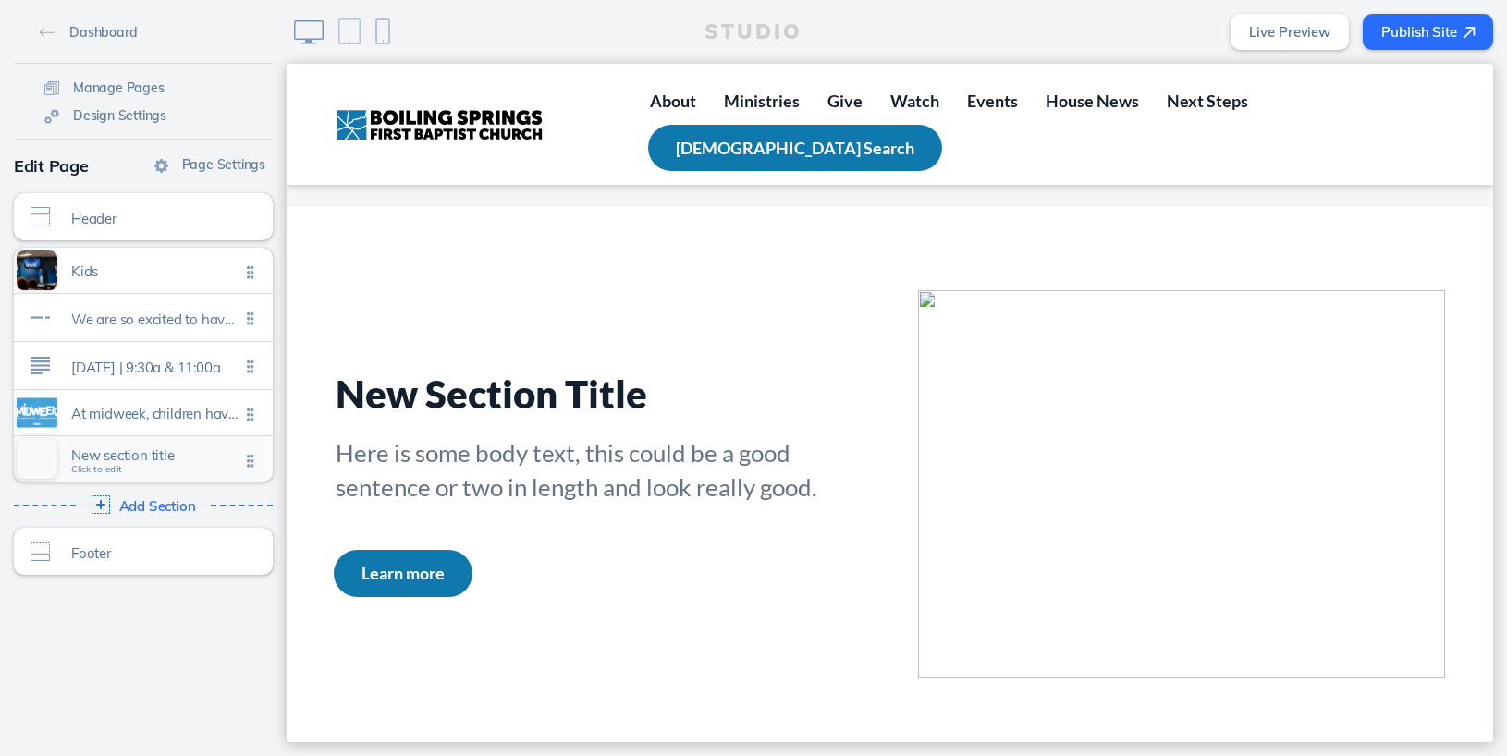
click at [95, 468] on span "Click to edit" at bounding box center [96, 469] width 51 height 11
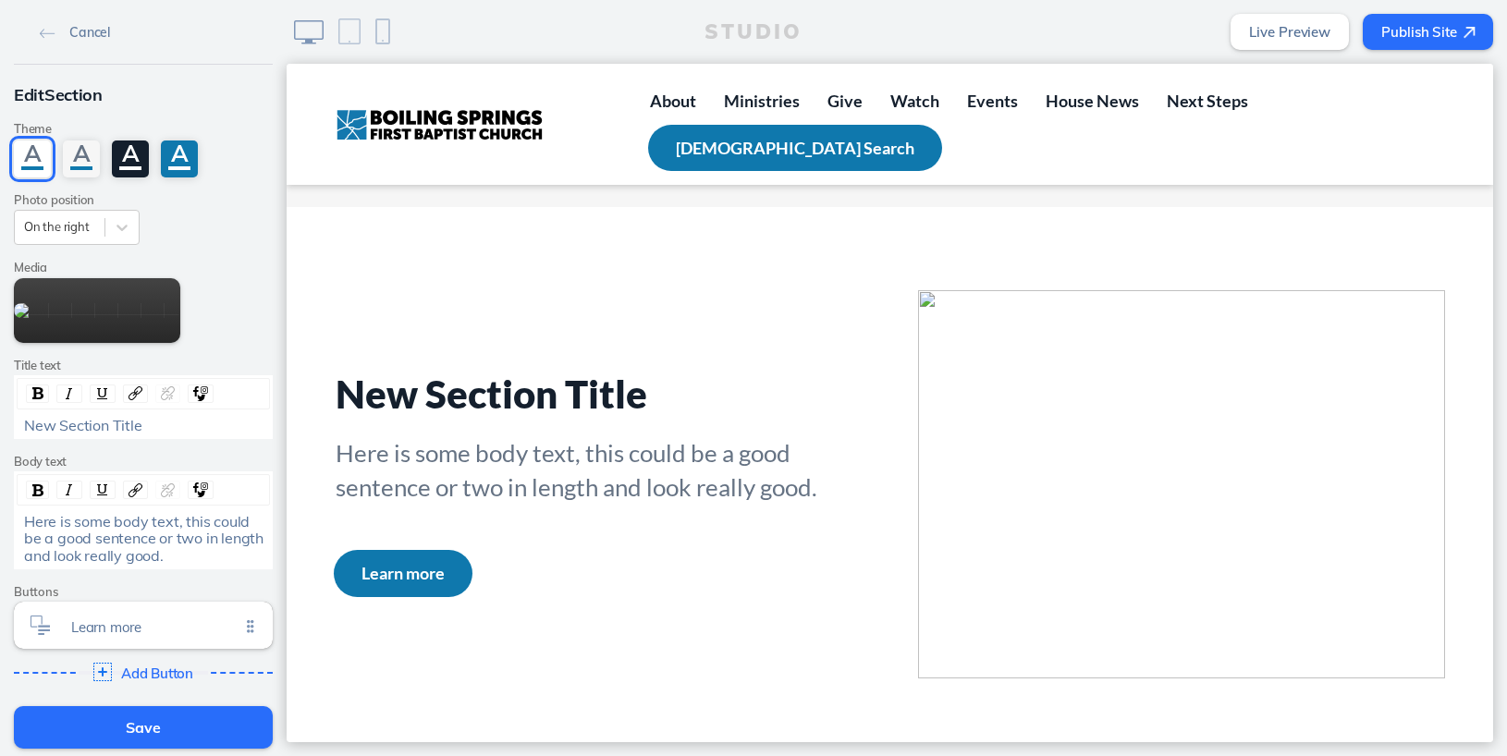
click at [80, 425] on span "New Section Title" at bounding box center [83, 425] width 118 height 18
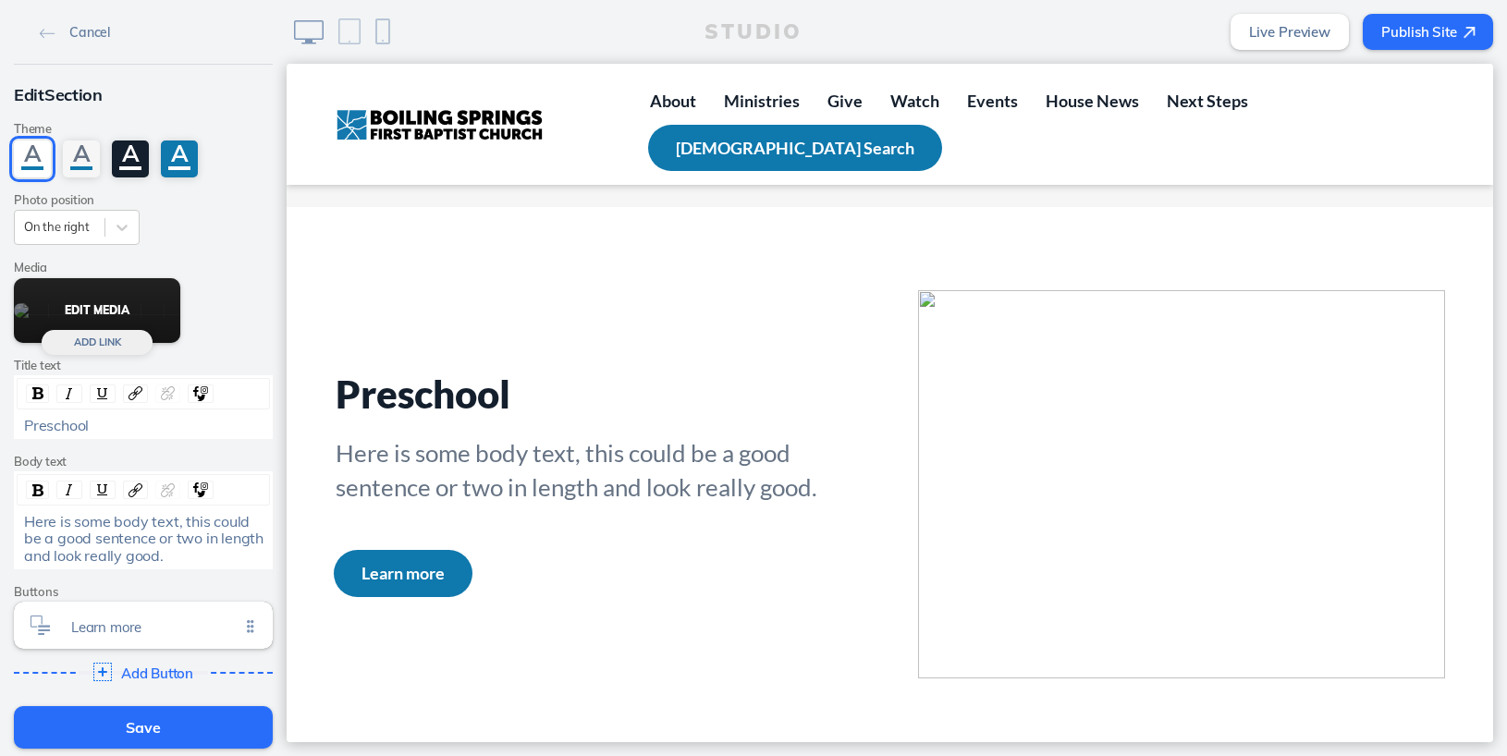
click at [96, 311] on button "Edit Media" at bounding box center [97, 310] width 166 height 65
